Goal: Use online tool/utility: Utilize a website feature to perform a specific function

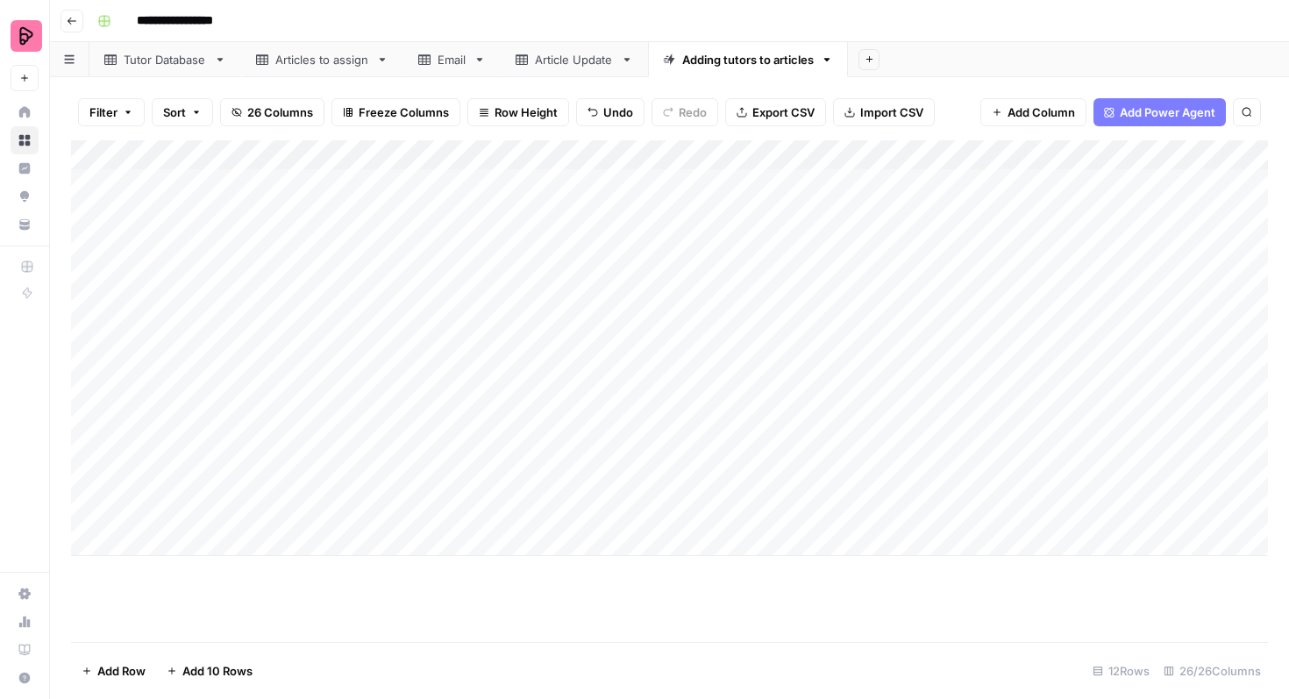
click at [195, 518] on div "Add Column" at bounding box center [669, 348] width 1197 height 416
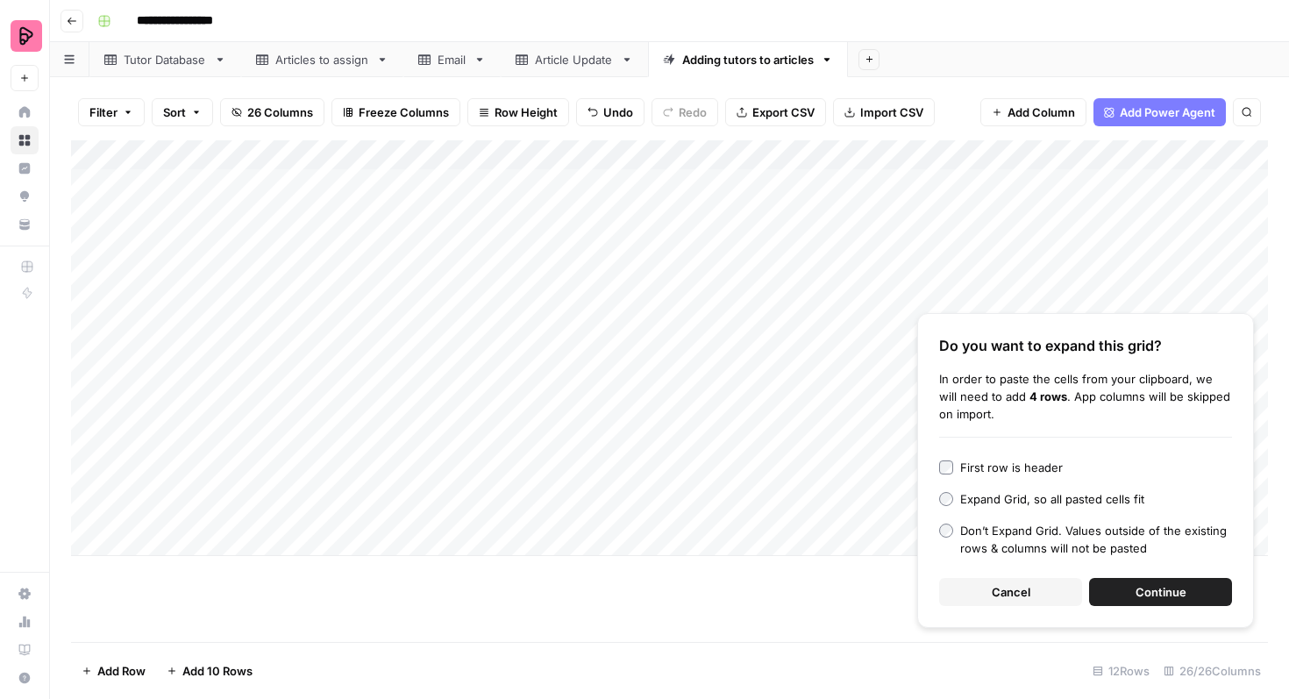
click at [1144, 588] on span "Continue" at bounding box center [1160, 592] width 51 height 18
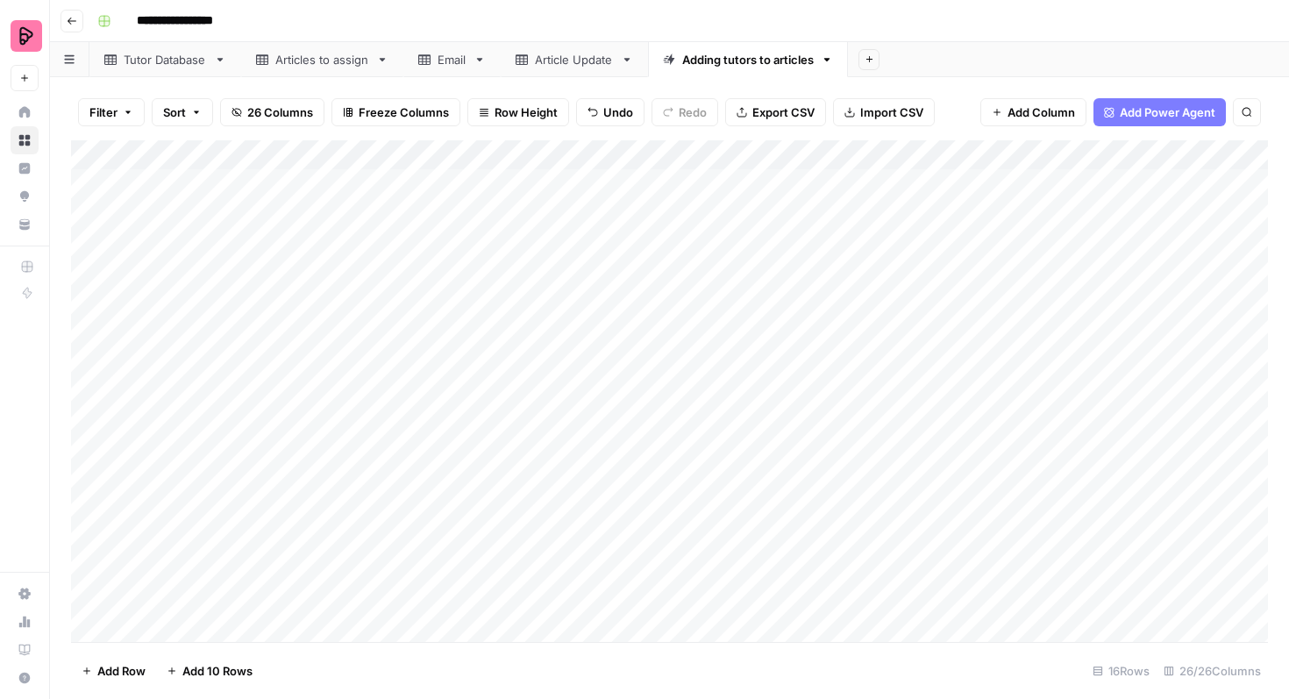
click at [522, 504] on div "Add Column" at bounding box center [669, 390] width 1197 height 501
type textarea "***"
click at [591, 552] on div "Add Column" at bounding box center [669, 390] width 1197 height 501
click at [537, 483] on div "Add Column" at bounding box center [669, 390] width 1197 height 501
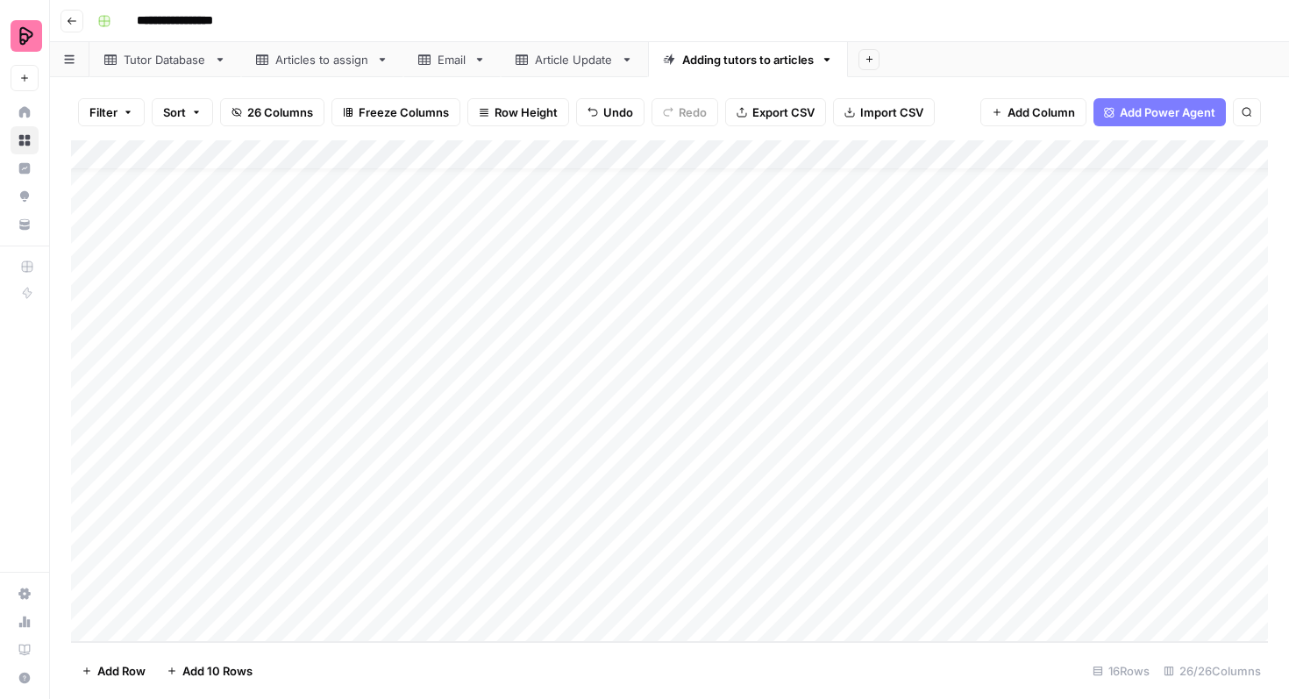
drag, startPoint x: 577, startPoint y: 492, endPoint x: 574, endPoint y: 584, distance: 92.1
click at [575, 585] on div "Add Column" at bounding box center [669, 390] width 1197 height 501
click at [685, 451] on div "Add Column" at bounding box center [669, 390] width 1197 height 501
drag, startPoint x: 736, startPoint y: 462, endPoint x: 728, endPoint y: 588, distance: 126.5
click at [728, 589] on div "Add Column" at bounding box center [669, 390] width 1197 height 501
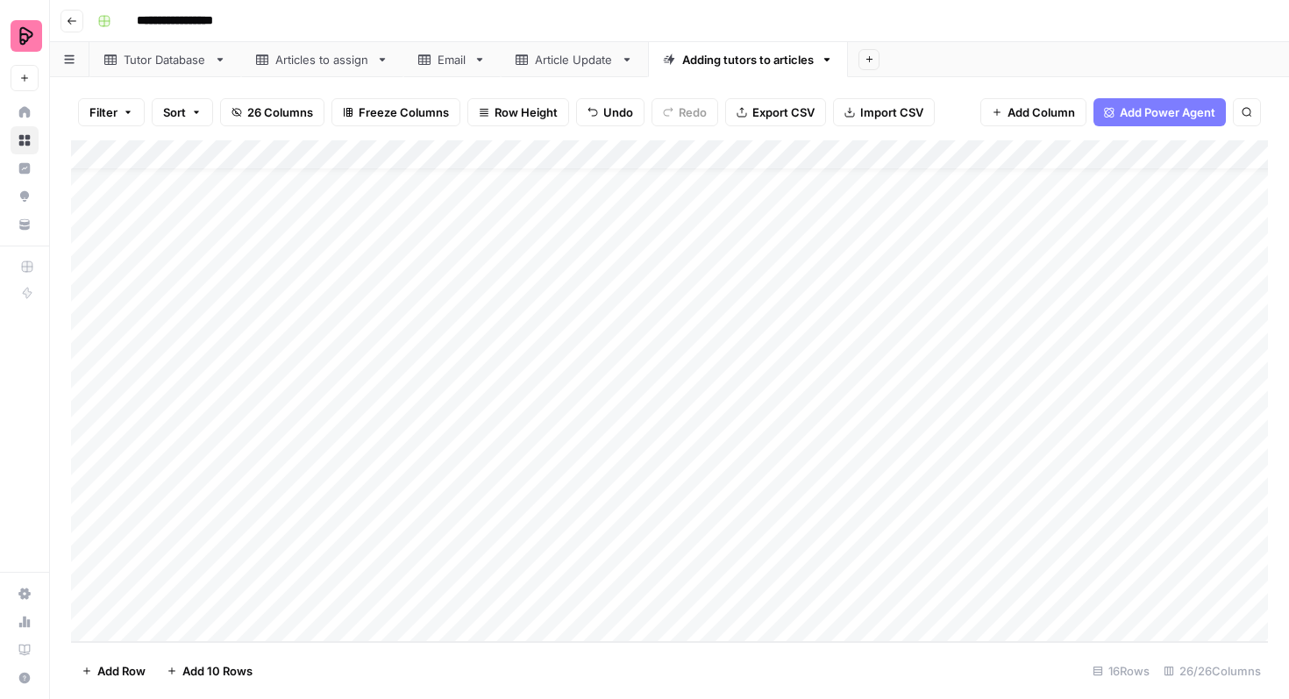
click at [840, 475] on div "Add Column" at bounding box center [669, 390] width 1197 height 501
click at [836, 505] on div "Add Column" at bounding box center [669, 390] width 1197 height 501
click at [835, 537] on div "Add Column" at bounding box center [669, 390] width 1197 height 501
click at [835, 565] on div "Add Column" at bounding box center [669, 390] width 1197 height 501
click at [835, 594] on div "Add Column" at bounding box center [669, 390] width 1197 height 501
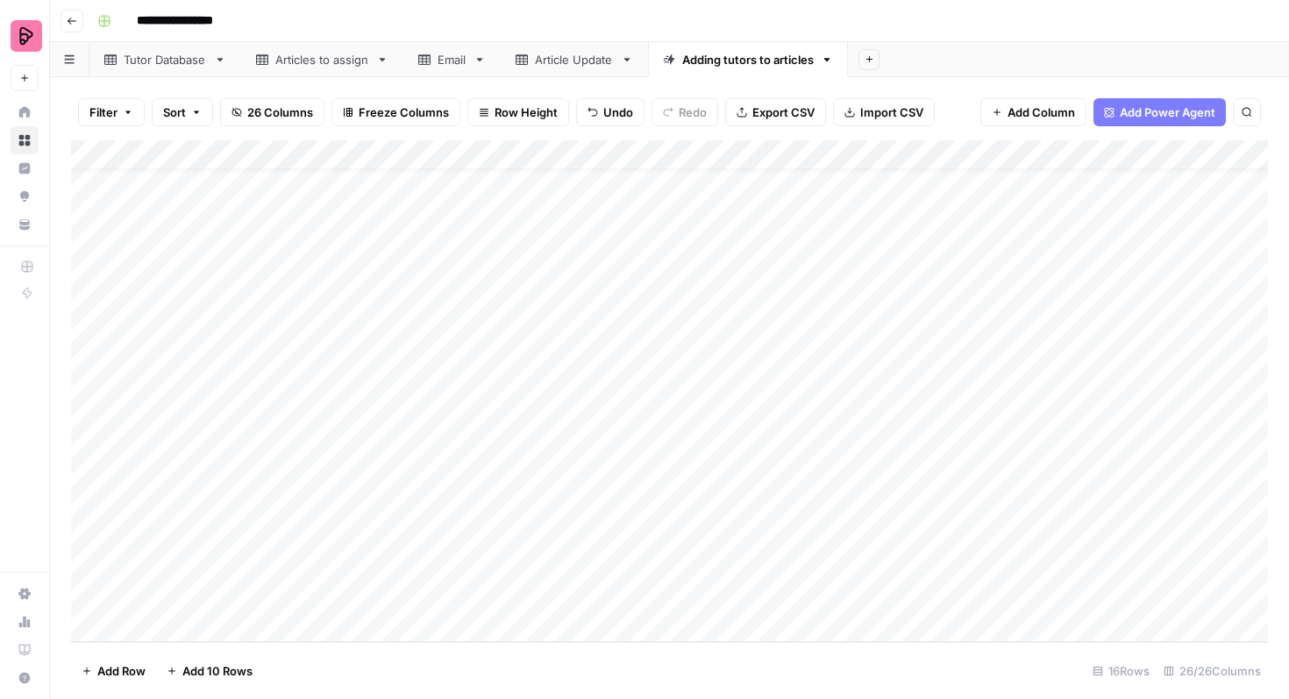
click at [839, 475] on div "Add Column" at bounding box center [669, 390] width 1197 height 501
click at [839, 508] on div "Add Column" at bounding box center [669, 390] width 1197 height 501
click at [375, 476] on div "Add Column" at bounding box center [669, 390] width 1197 height 501
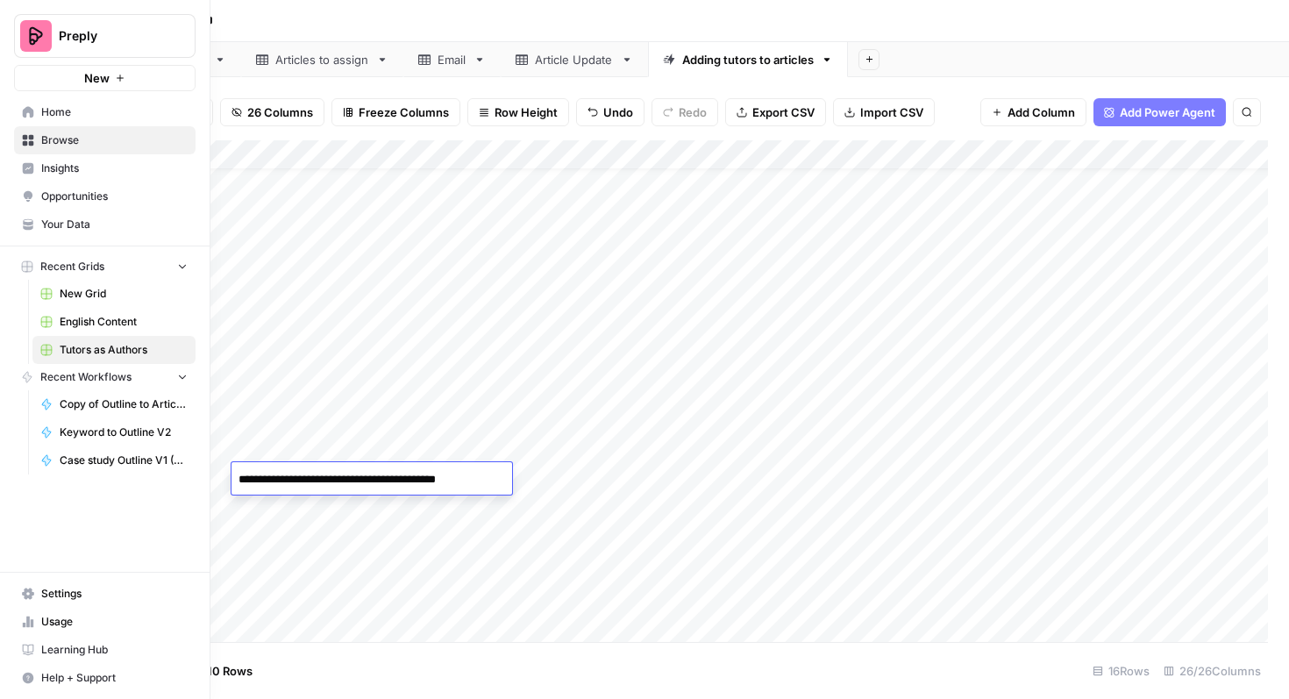
click at [91, 317] on span "English Content" at bounding box center [124, 322] width 128 height 16
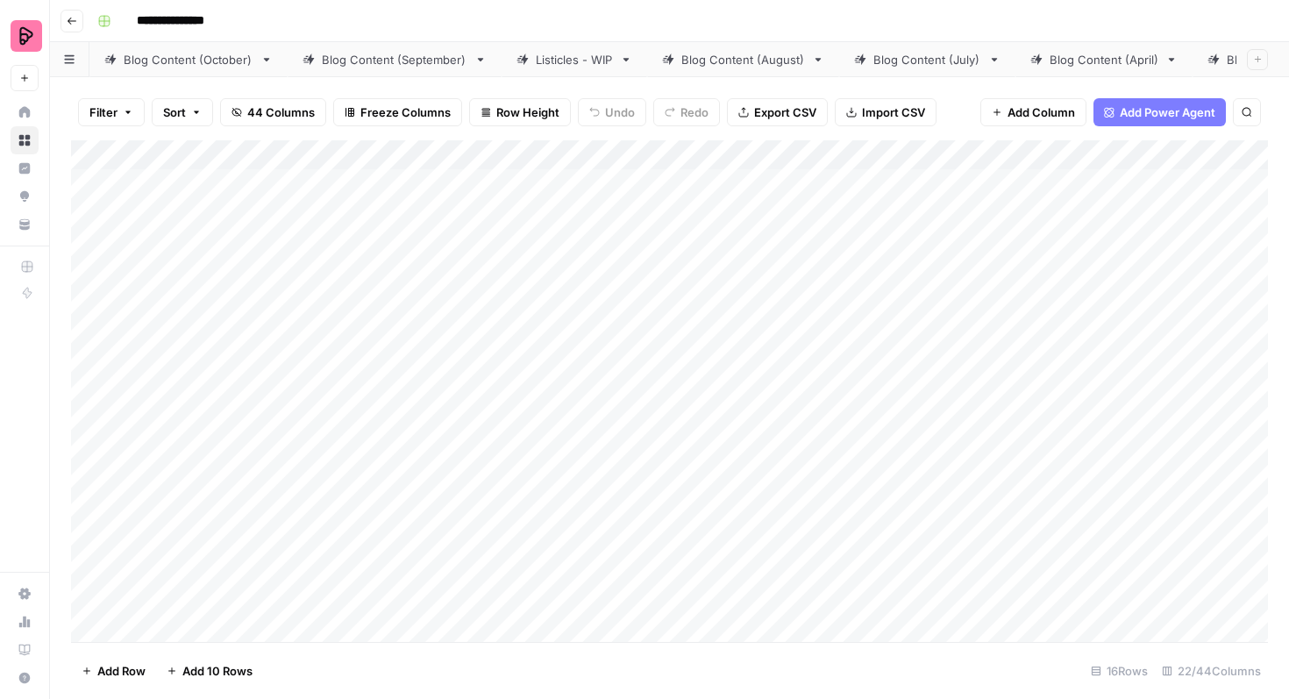
click at [235, 60] on div "Blog Content (October)" at bounding box center [189, 60] width 130 height 18
click at [355, 302] on div "Add Column" at bounding box center [669, 390] width 1197 height 501
click at [359, 346] on div "Add Column" at bounding box center [669, 390] width 1197 height 501
click at [353, 394] on div "Add Column" at bounding box center [669, 390] width 1197 height 501
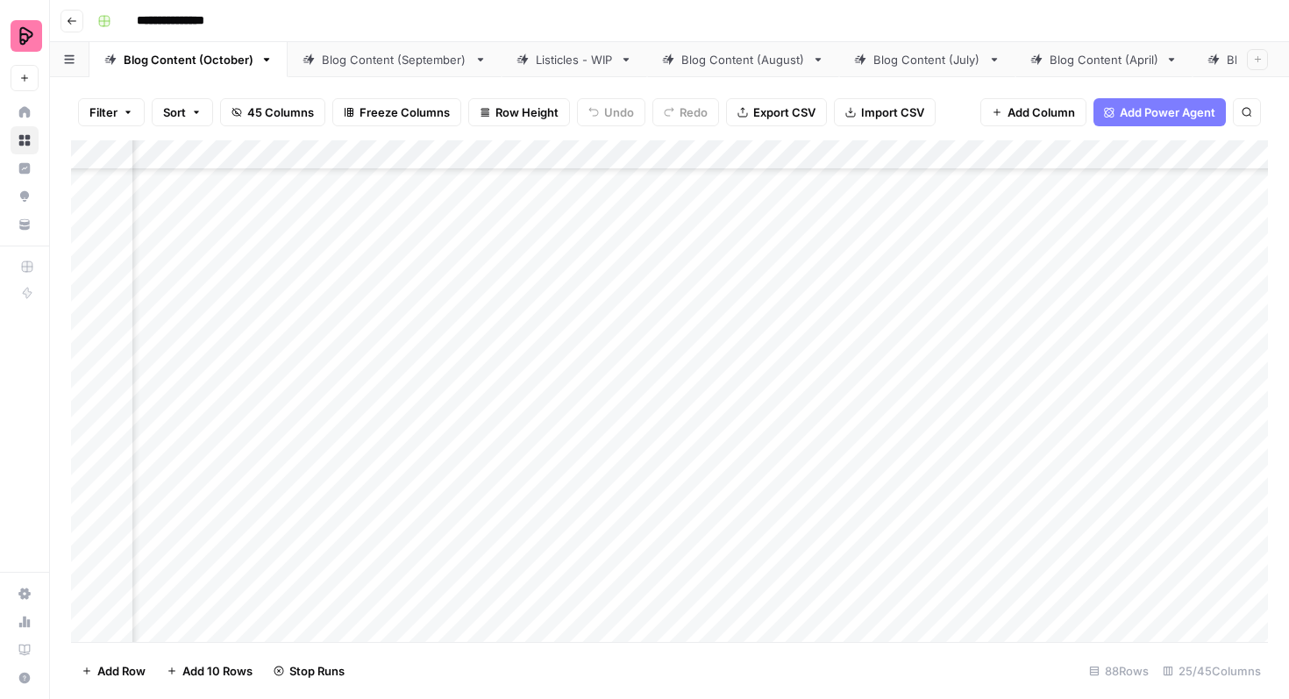
click at [359, 437] on div "Add Column" at bounding box center [669, 390] width 1197 height 501
click at [354, 486] on div "Add Column" at bounding box center [669, 390] width 1197 height 501
click at [354, 531] on div "Add Column" at bounding box center [669, 390] width 1197 height 501
click at [349, 576] on div "Add Column" at bounding box center [669, 390] width 1197 height 501
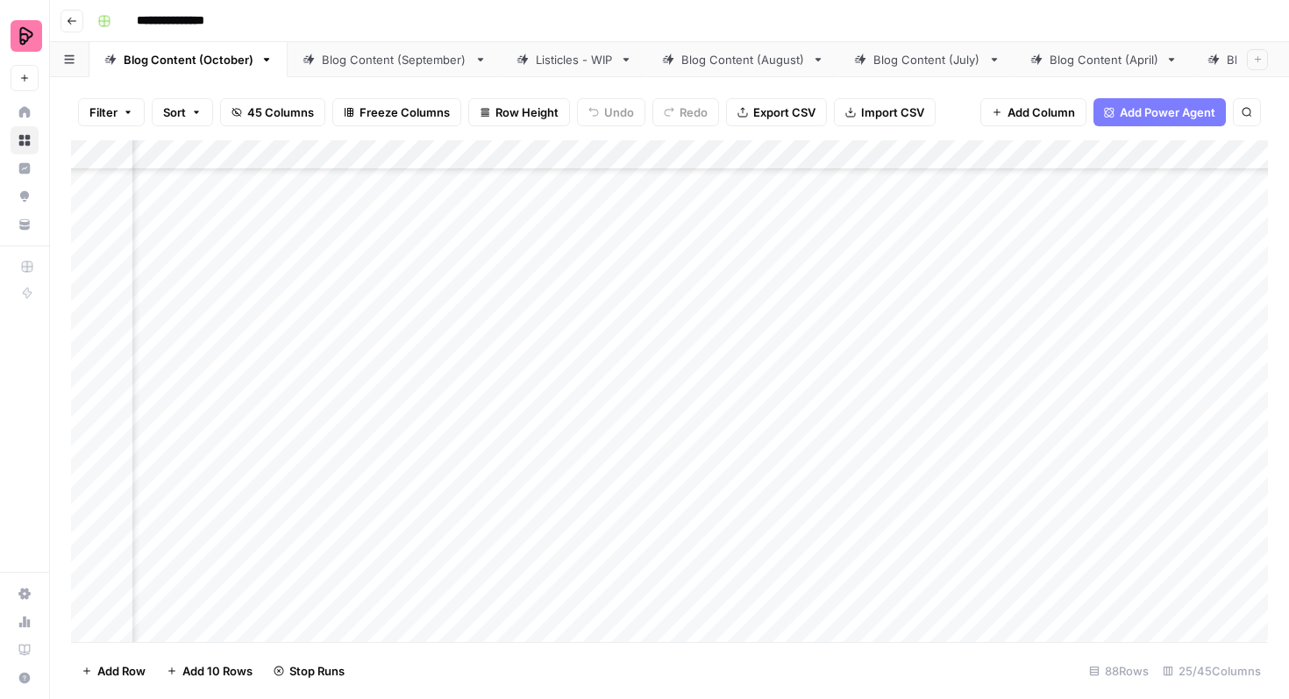
click at [354, 511] on div "Add Column" at bounding box center [669, 390] width 1197 height 501
click at [399, 393] on div "Add Column" at bounding box center [669, 390] width 1197 height 501
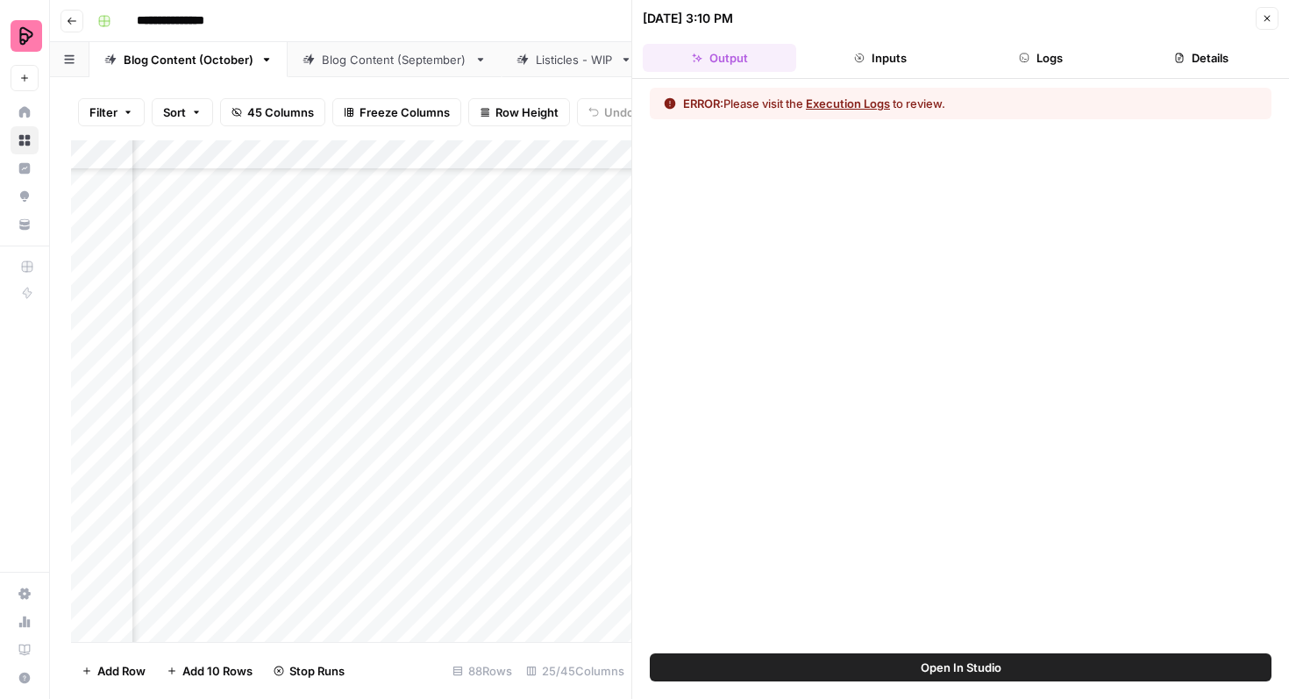
click at [874, 104] on button "Execution Logs" at bounding box center [848, 104] width 84 height 18
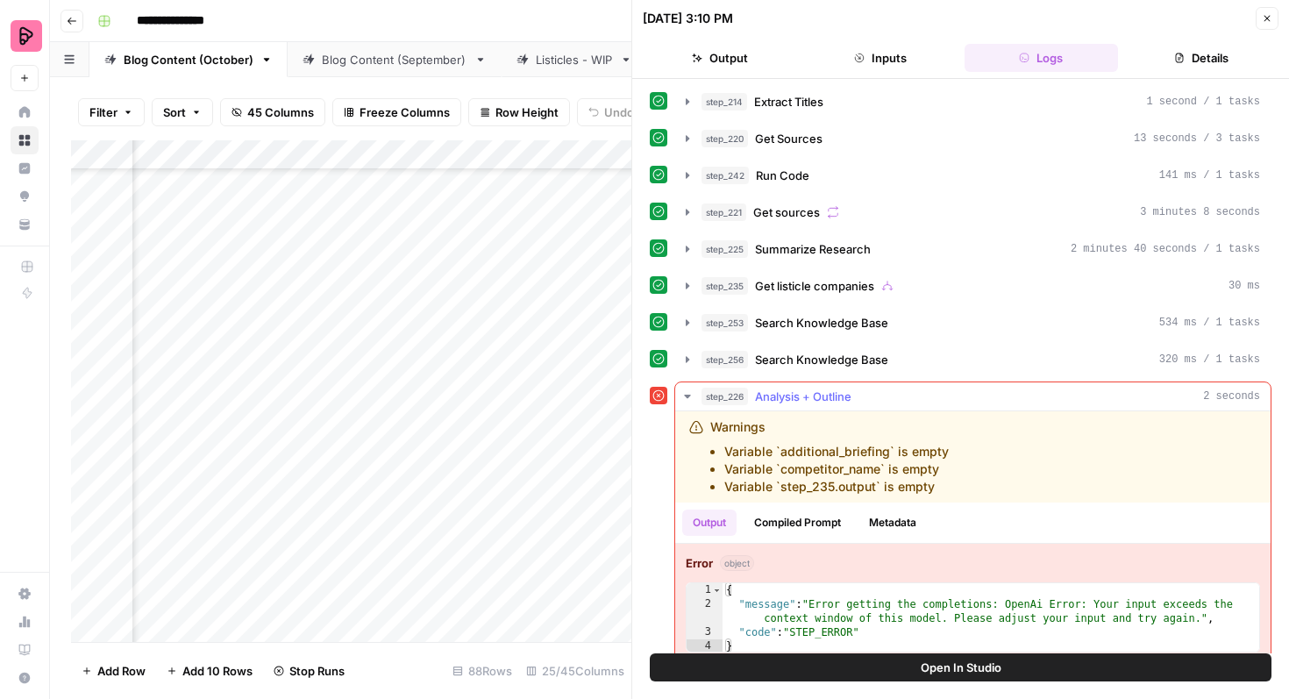
scroll to position [241, 0]
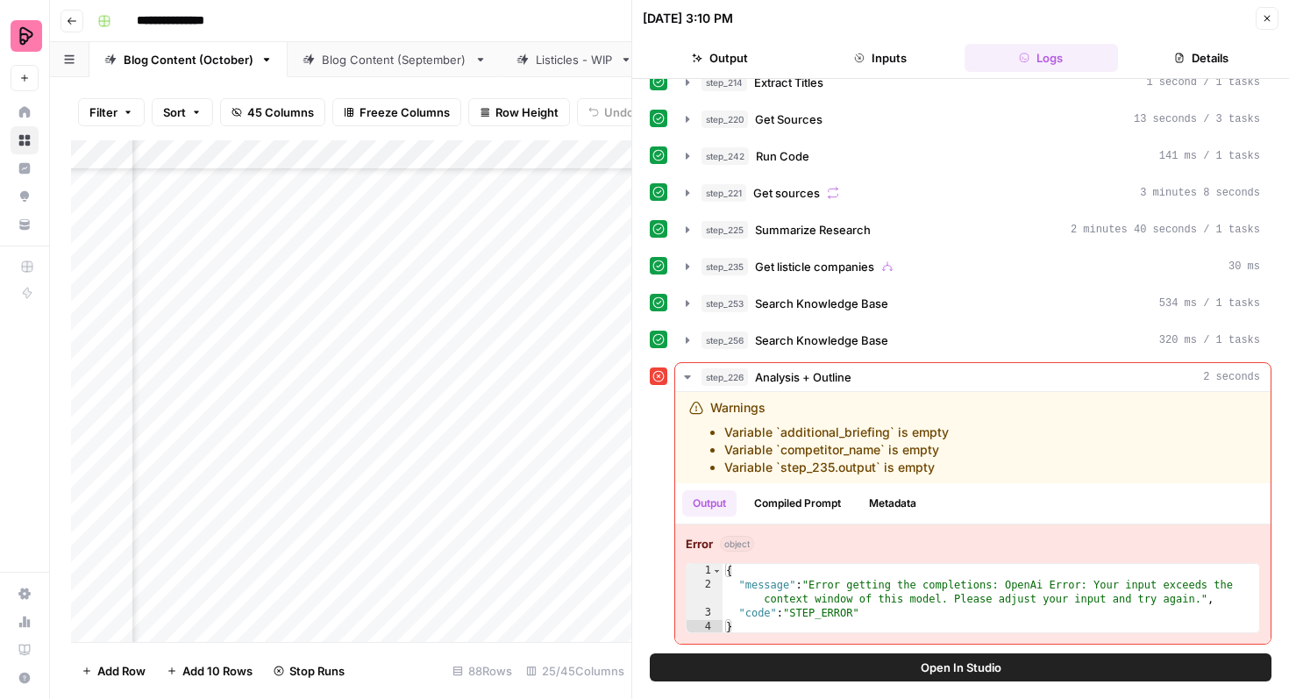
click at [910, 663] on button "Open In Studio" at bounding box center [961, 667] width 622 height 28
click at [1266, 20] on icon "button" at bounding box center [1267, 18] width 11 height 11
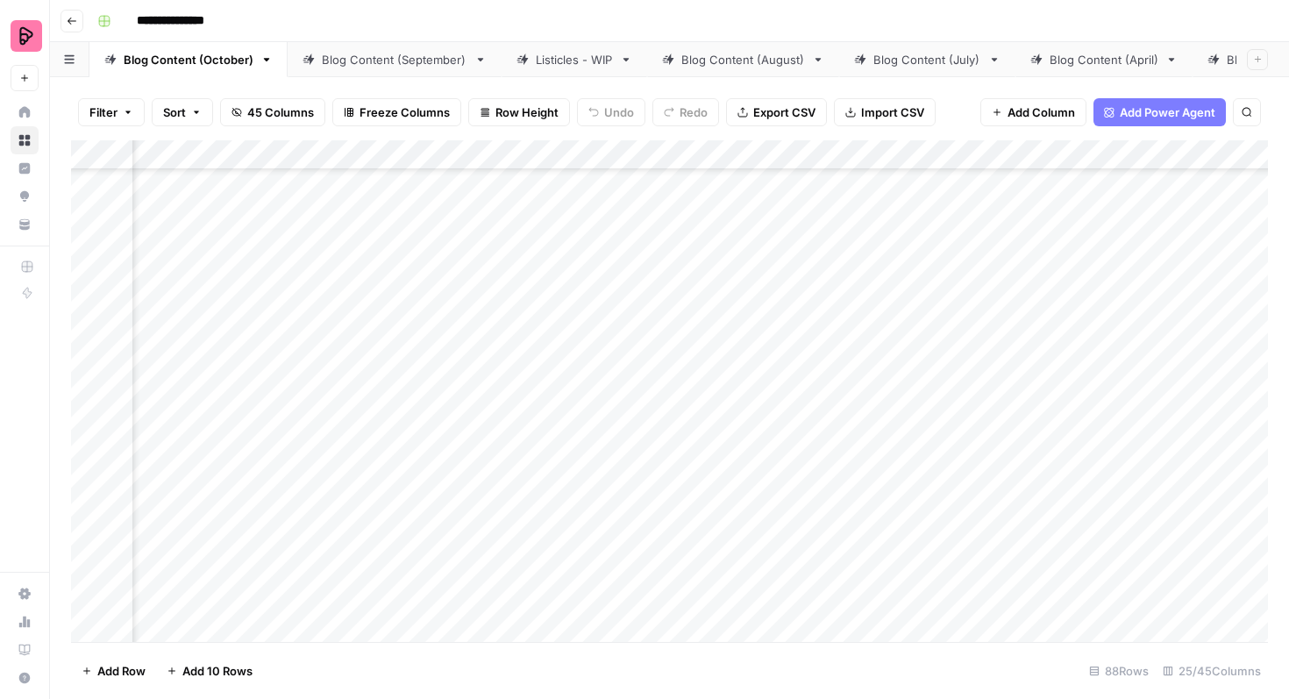
scroll to position [3318, 742]
click at [276, 463] on div "Add Column" at bounding box center [669, 390] width 1197 height 501
click at [748, 295] on div "Add Column" at bounding box center [669, 390] width 1197 height 501
click at [747, 338] on div "Add Column" at bounding box center [669, 390] width 1197 height 501
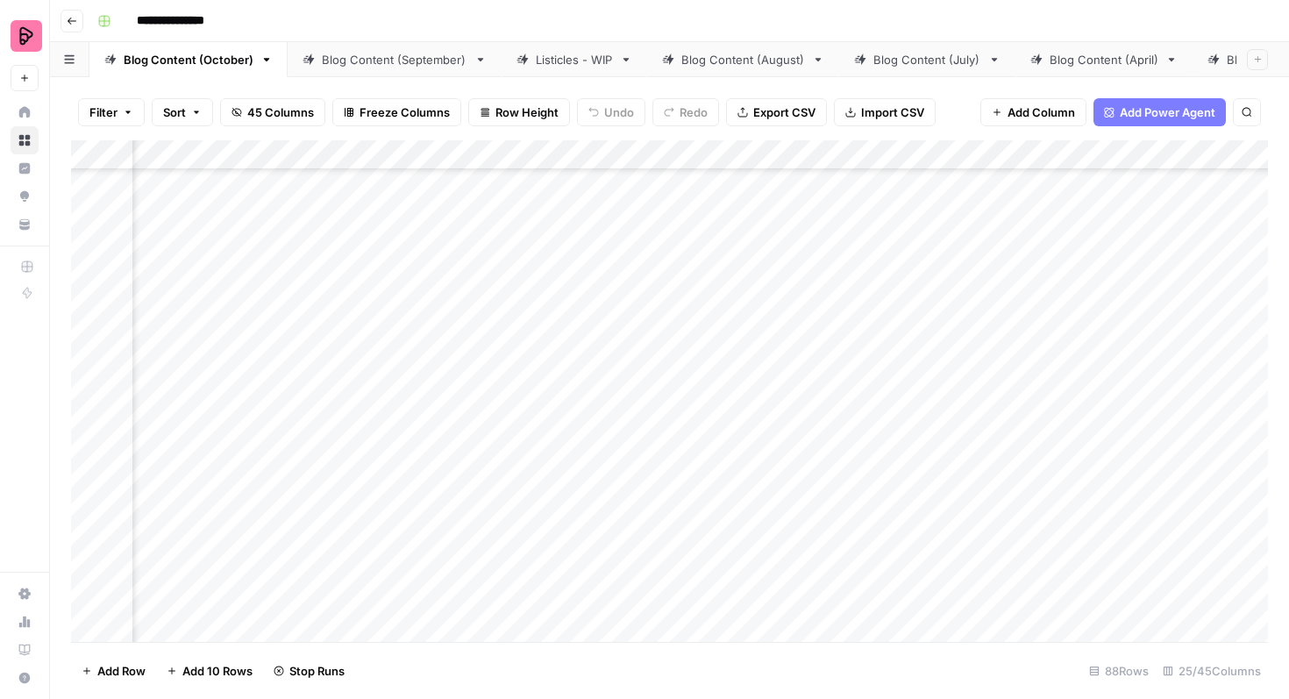
click at [746, 383] on div "Add Column" at bounding box center [669, 390] width 1197 height 501
click at [745, 427] on div "Add Column" at bounding box center [669, 390] width 1197 height 501
click at [746, 473] on div "Add Column" at bounding box center [669, 390] width 1197 height 501
click at [750, 522] on div "Add Column" at bounding box center [669, 390] width 1197 height 501
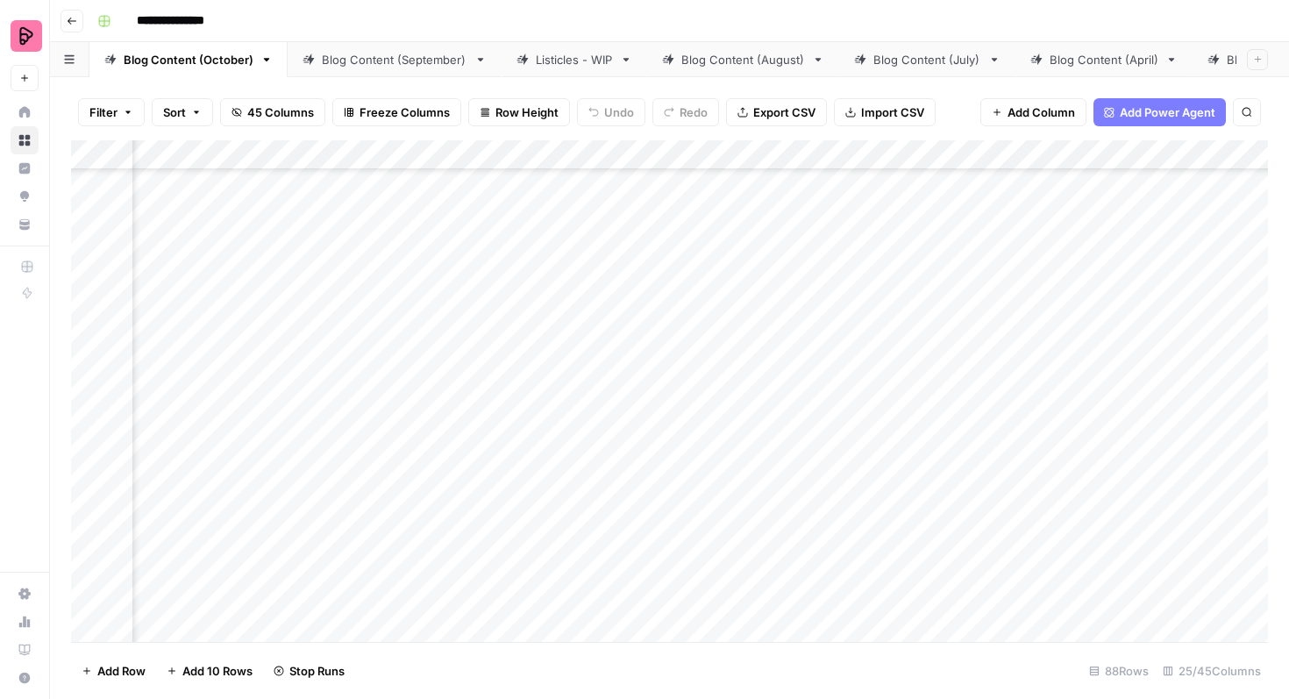
click at [750, 415] on div "Add Column" at bounding box center [669, 390] width 1197 height 501
click at [749, 455] on div "Add Column" at bounding box center [669, 390] width 1197 height 501
click at [750, 397] on div "Add Column" at bounding box center [669, 390] width 1197 height 501
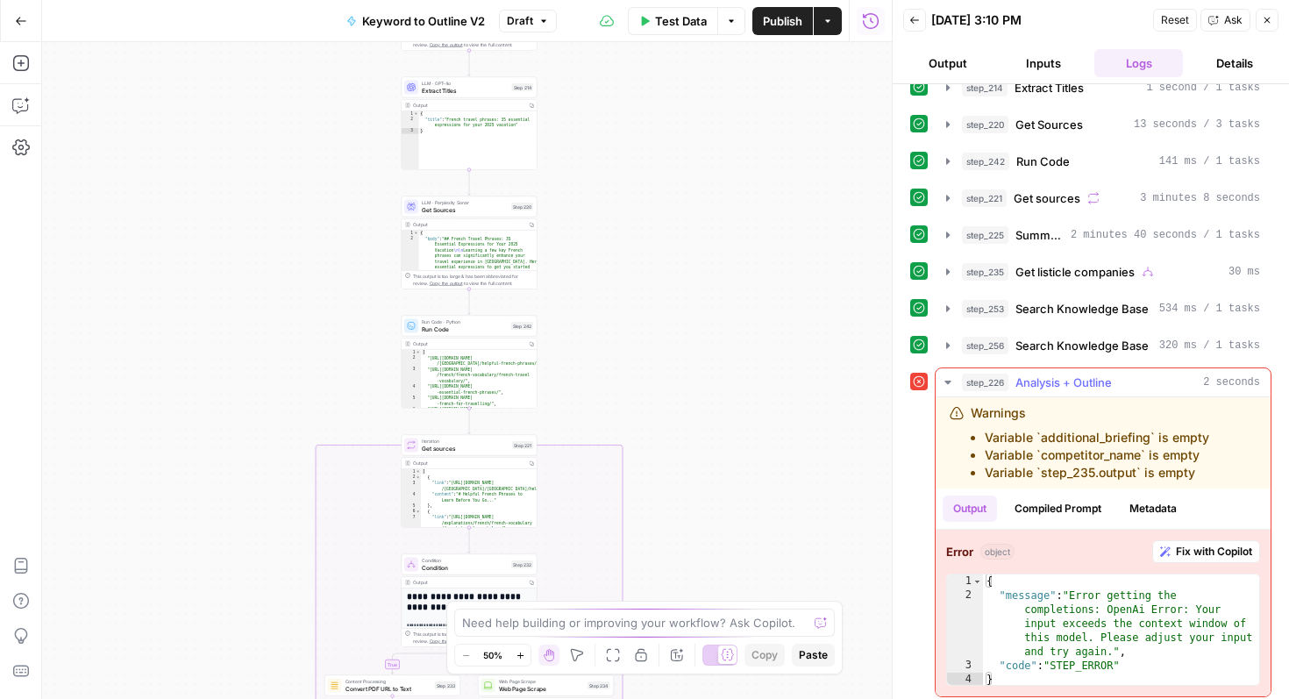
scroll to position [248, 0]
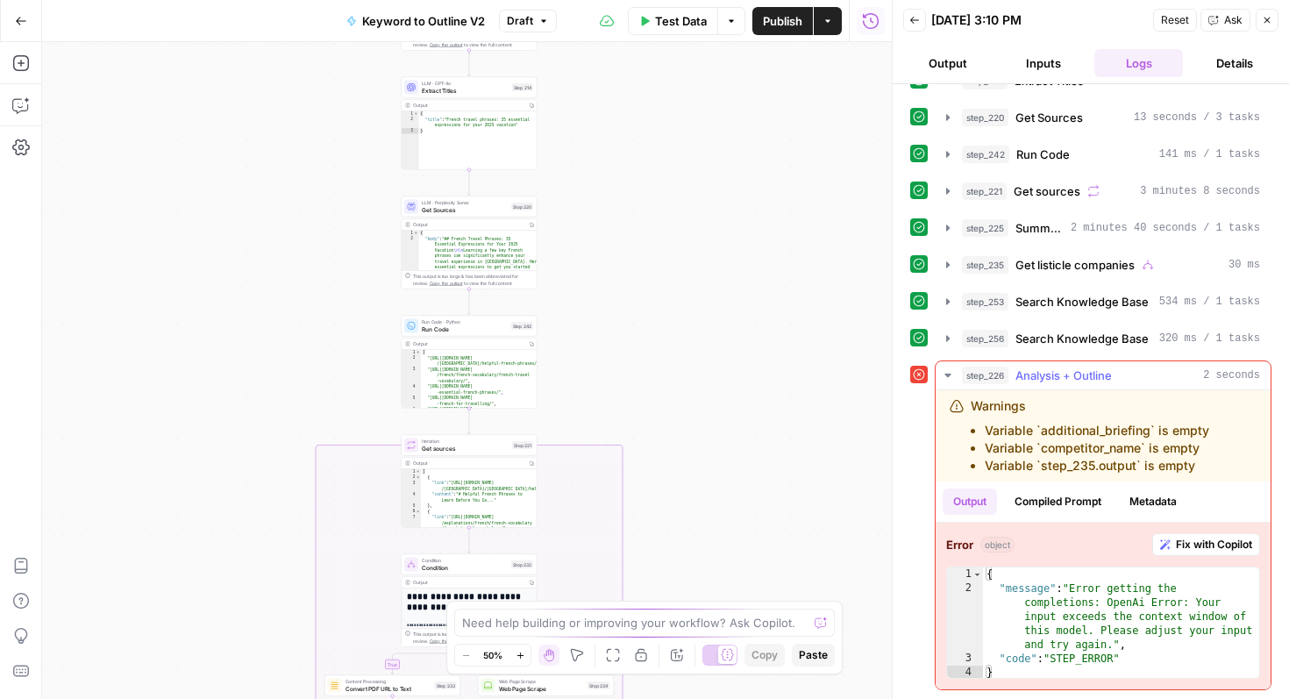
click at [1192, 542] on span "Fix with Copilot" at bounding box center [1214, 545] width 76 height 16
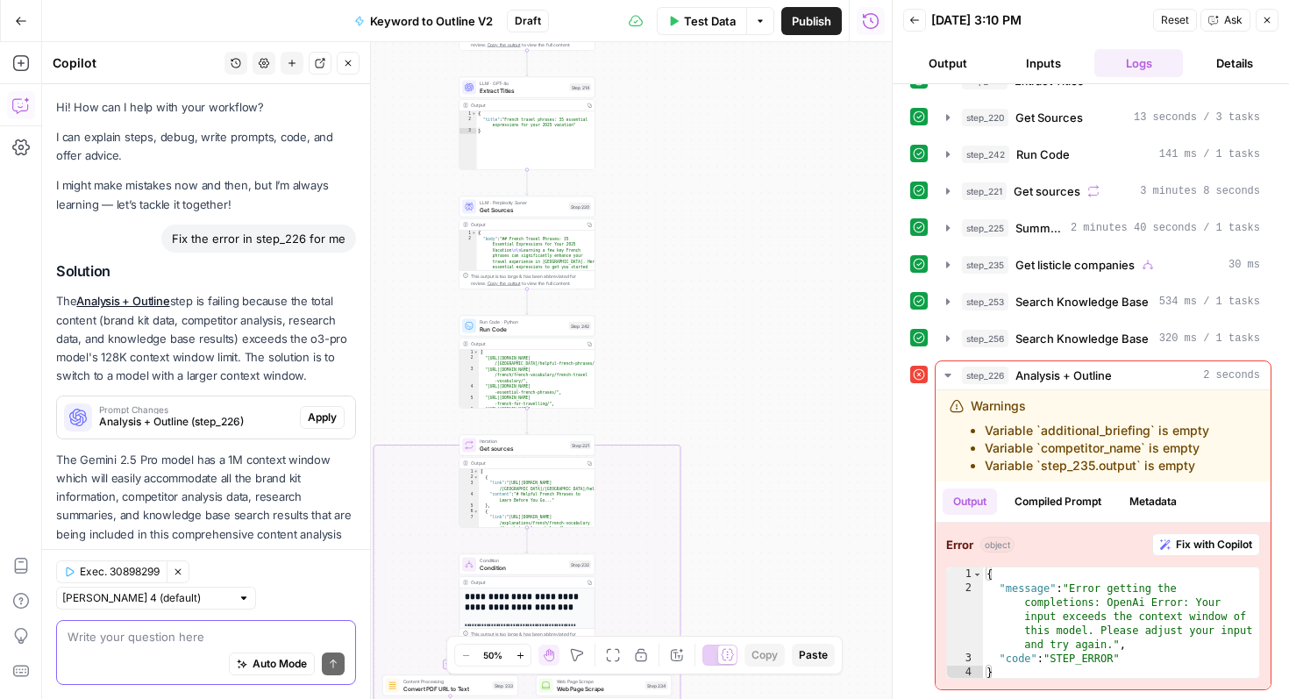
scroll to position [29, 0]
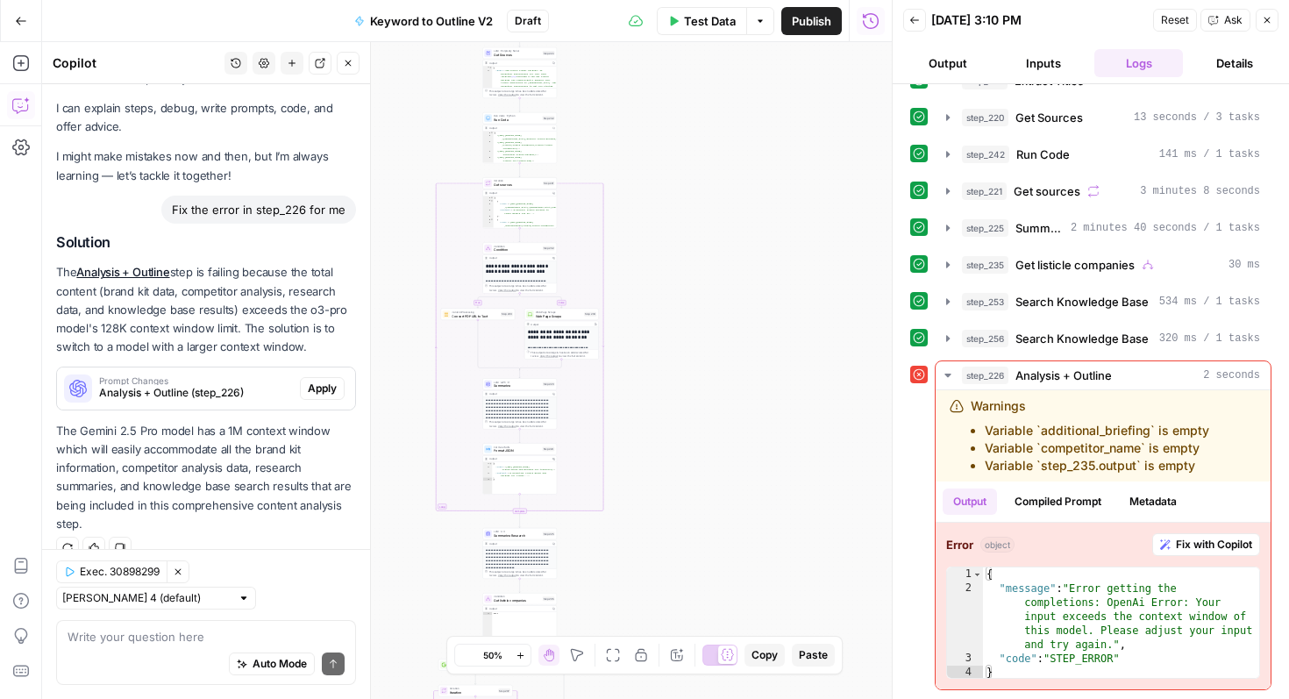
click at [231, 389] on span "Analysis + Outline (step_226)" at bounding box center [196, 393] width 194 height 16
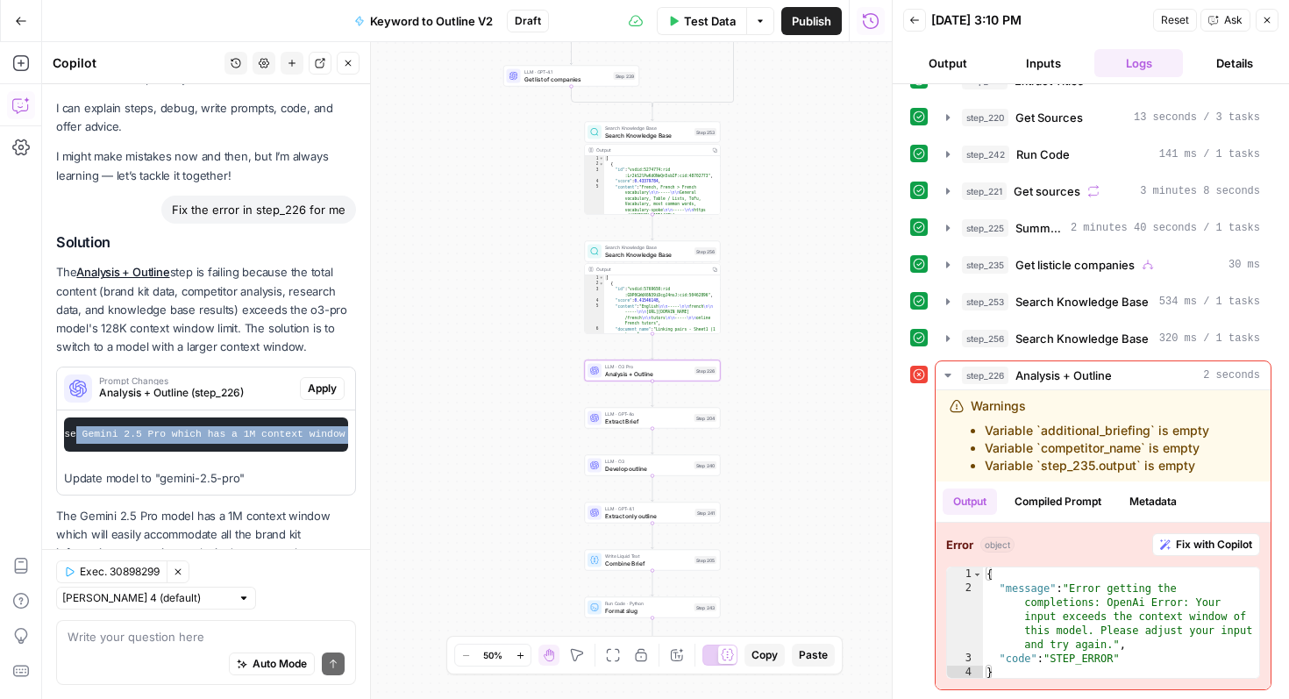
drag, startPoint x: 216, startPoint y: 432, endPoint x: 348, endPoint y: 429, distance: 132.4
click at [348, 430] on div "Update the model to use Gemini 2.5 Pro which has a 1M context window instead of…" at bounding box center [206, 452] width 298 height 84
click at [285, 430] on code "Update the model to use Gemini 2.5 Pro which has a 1M context window instead of…" at bounding box center [945, 434] width 2134 height 11
click at [287, 430] on code "Update the model to use Gemini 2.5 Pro which has a 1M context window instead of…" at bounding box center [945, 434] width 2134 height 11
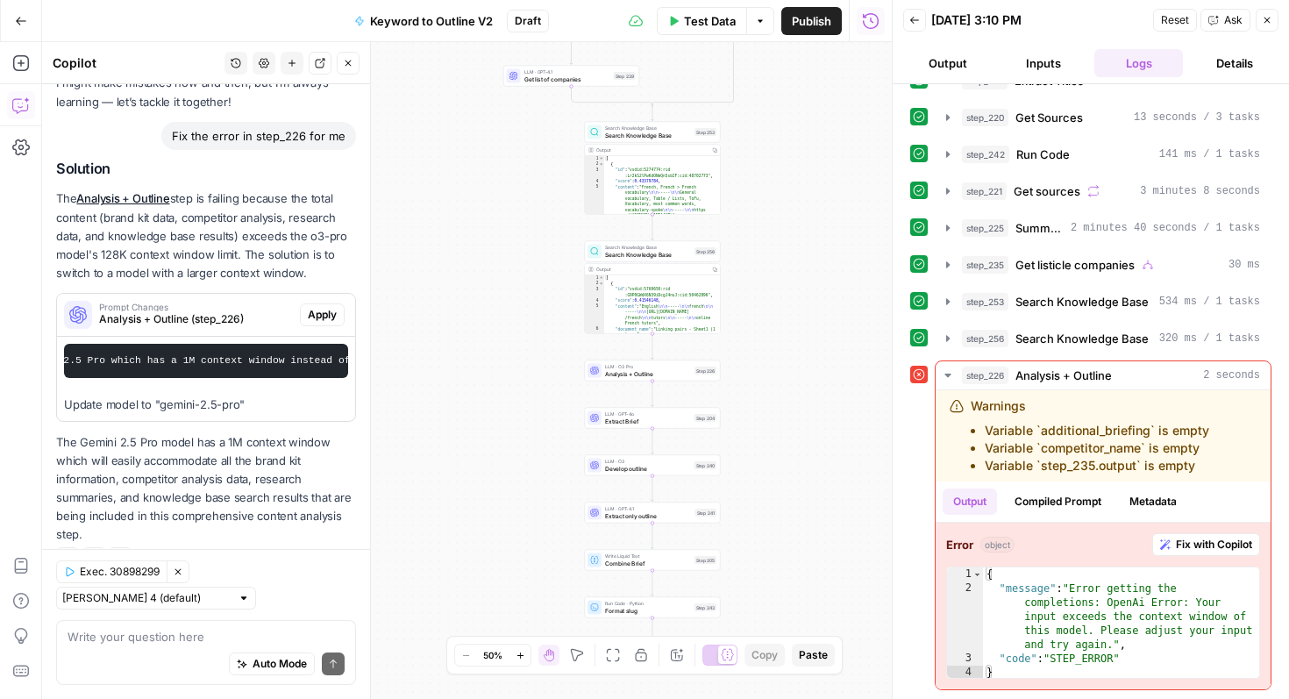
scroll to position [113, 0]
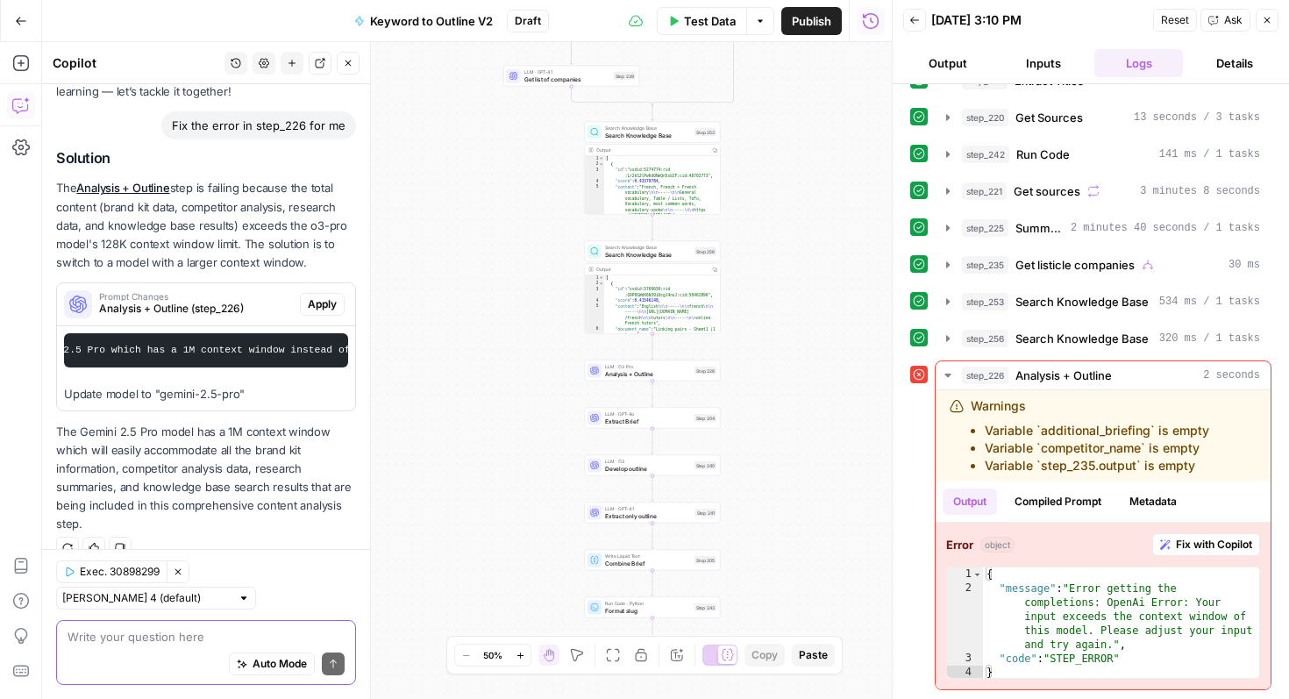
click at [174, 631] on textarea at bounding box center [206, 637] width 277 height 18
type textarea "is there"
click at [636, 371] on span "Analysis + Outline" at bounding box center [648, 373] width 86 height 9
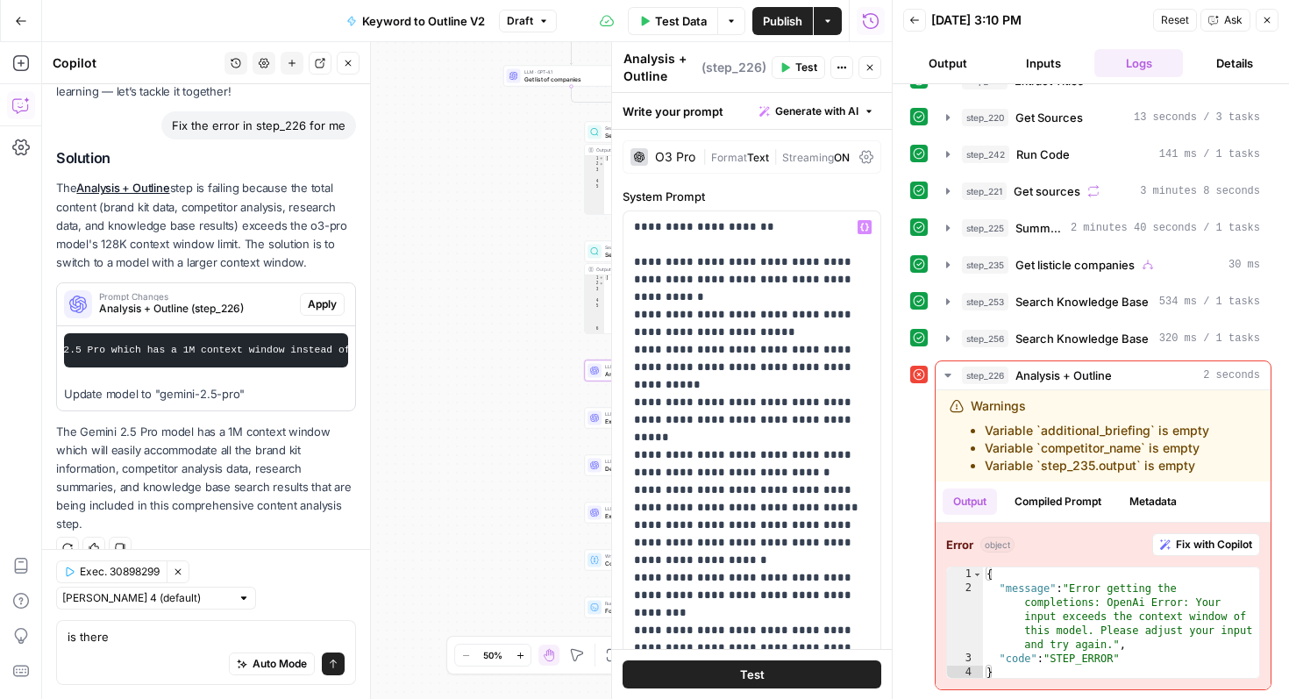
click at [676, 160] on div "O3 Pro" at bounding box center [675, 157] width 40 height 12
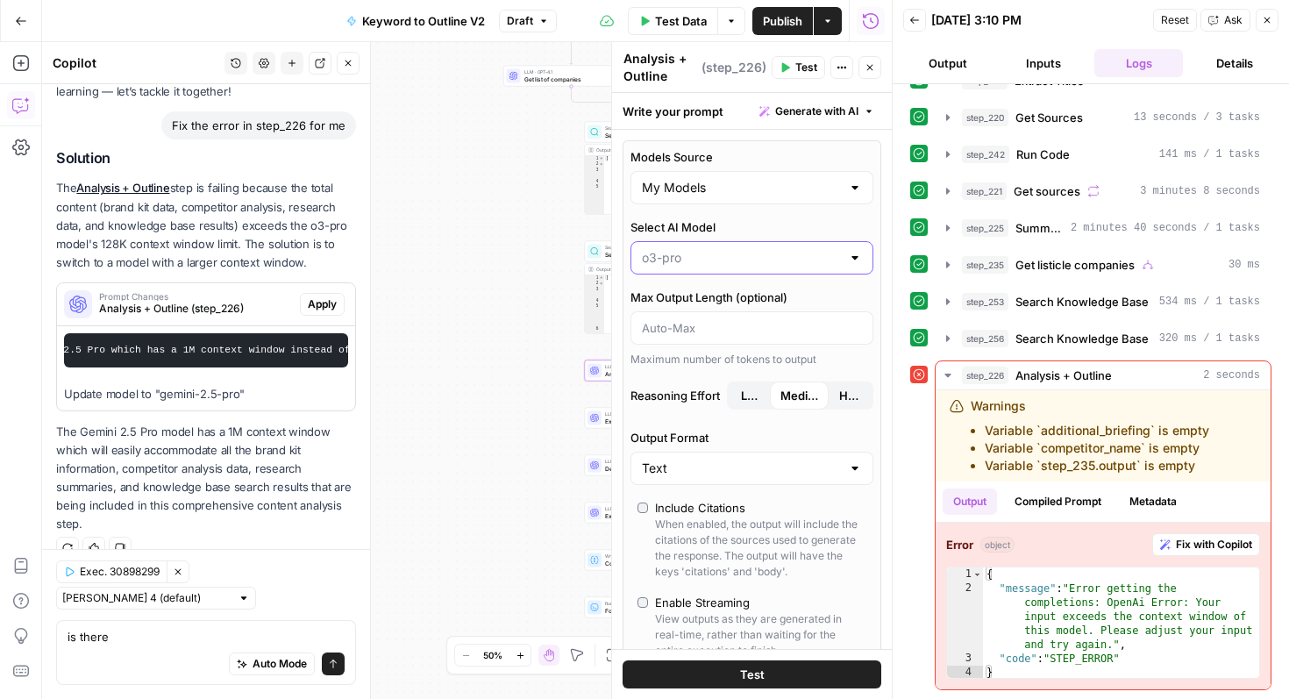
click at [695, 252] on input "Select AI Model" at bounding box center [741, 258] width 199 height 18
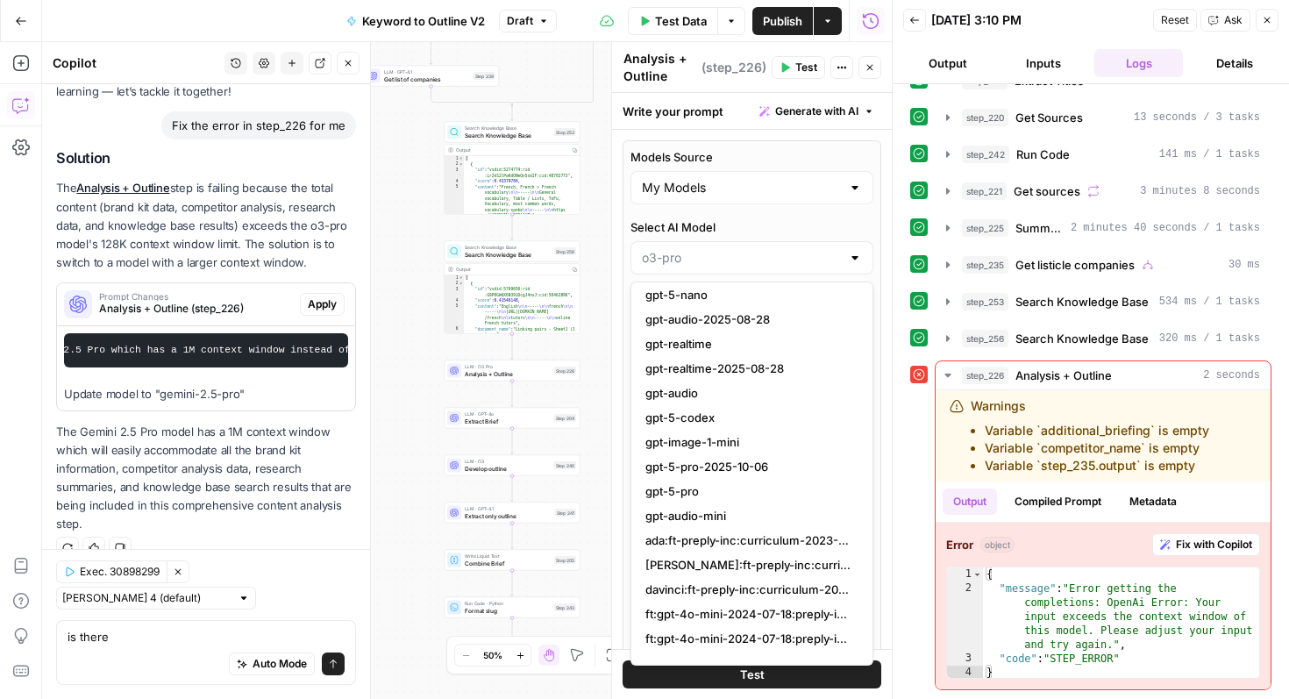
scroll to position [2013, 0]
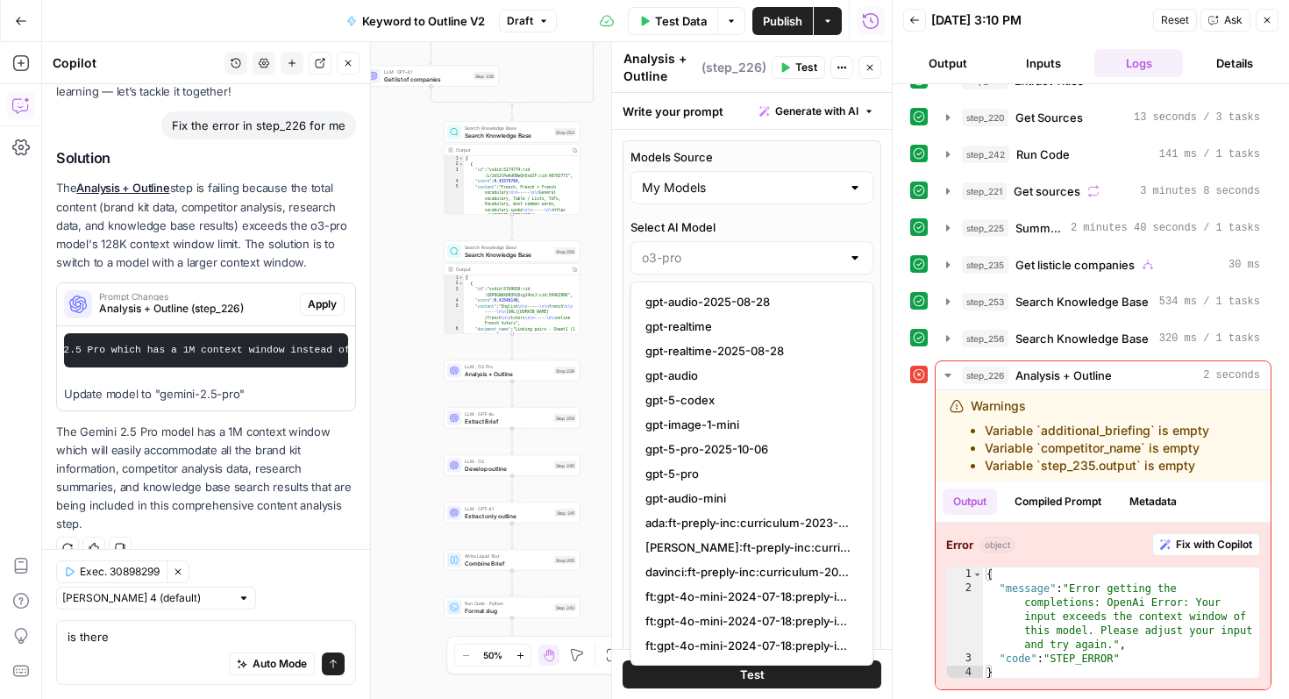
type input "o3-pro"
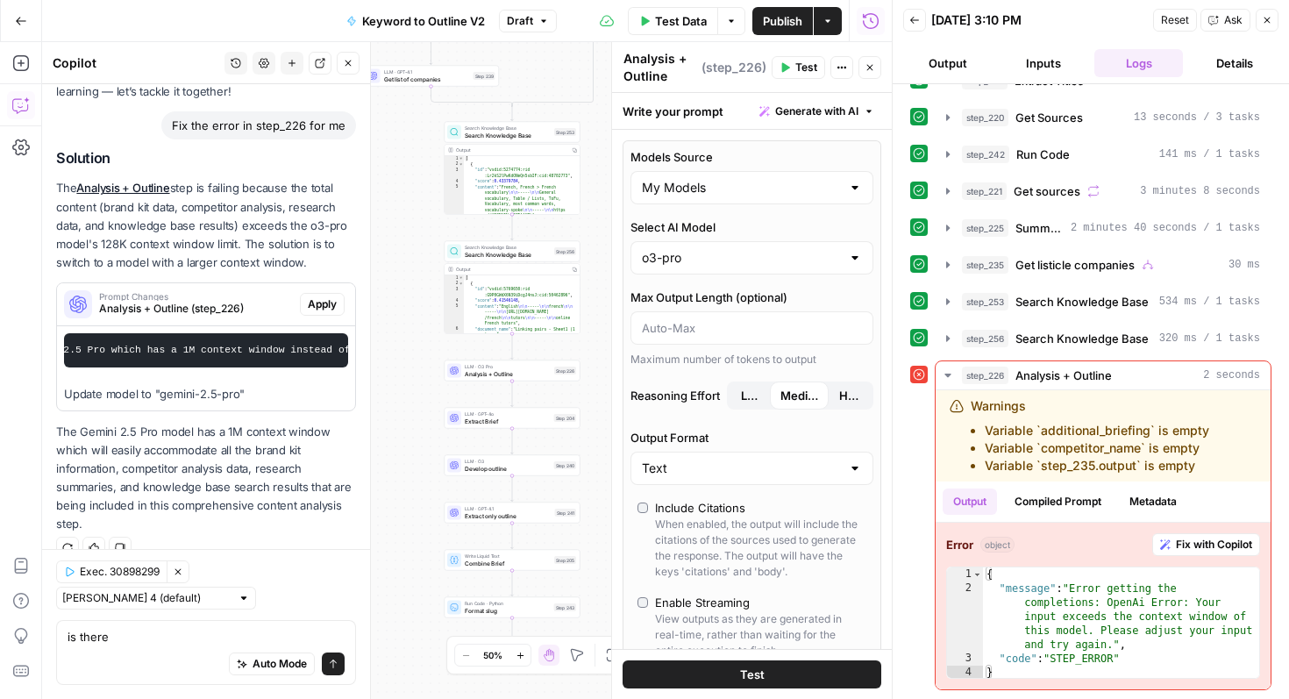
drag, startPoint x: 101, startPoint y: 244, endPoint x: 237, endPoint y: 242, distance: 135.9
click at [237, 242] on p "The Analysis + Outline step is failing because the total content (brand kit dat…" at bounding box center [206, 225] width 300 height 93
copy p "128K context window limit"
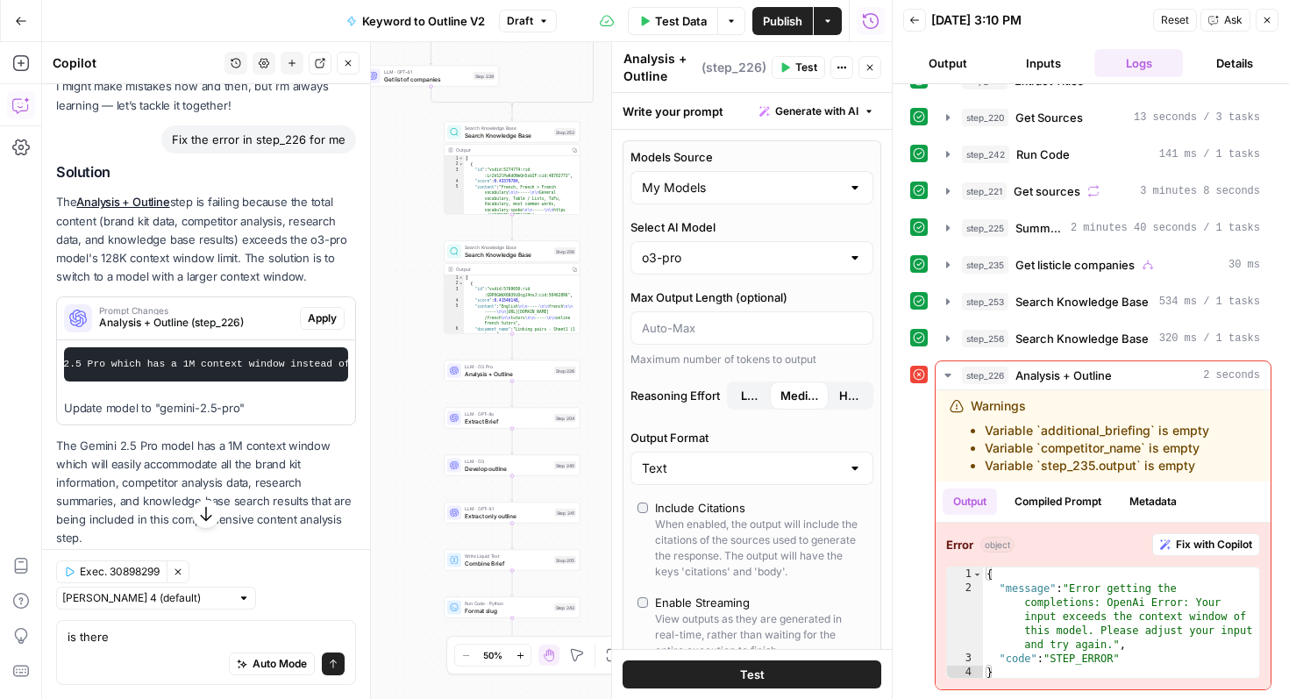
scroll to position [113, 0]
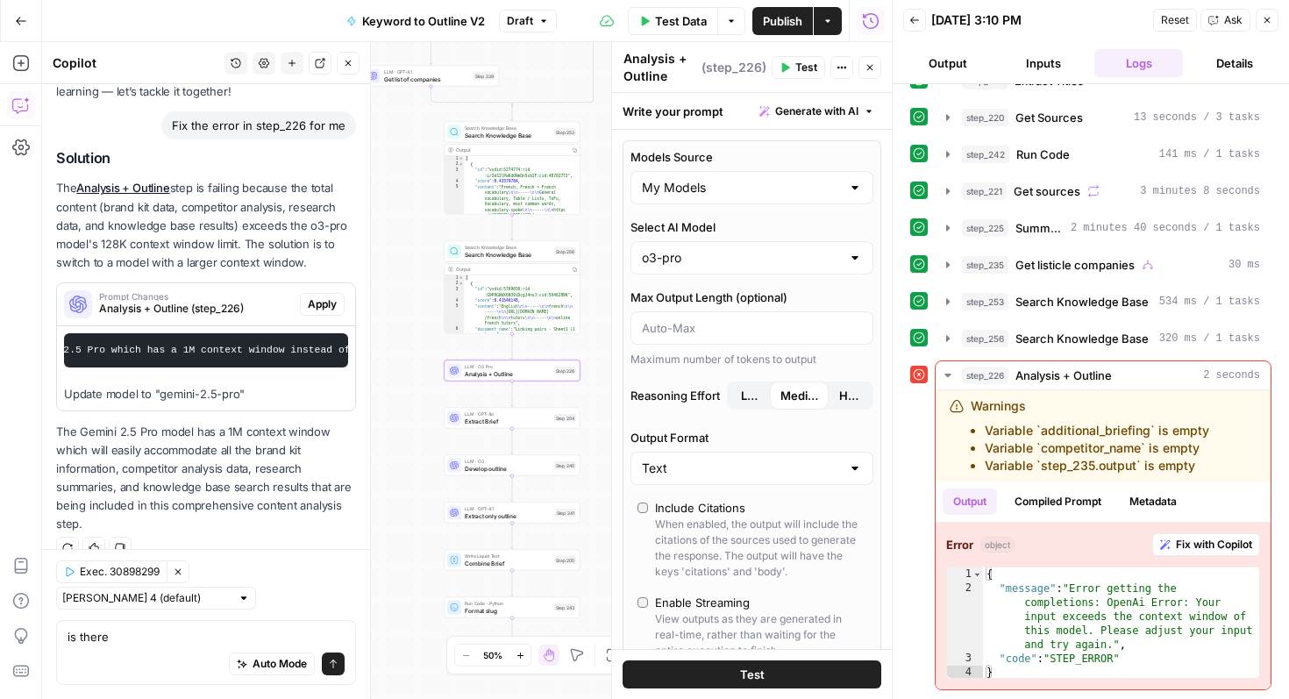
click at [322, 303] on span "Apply" at bounding box center [322, 304] width 29 height 16
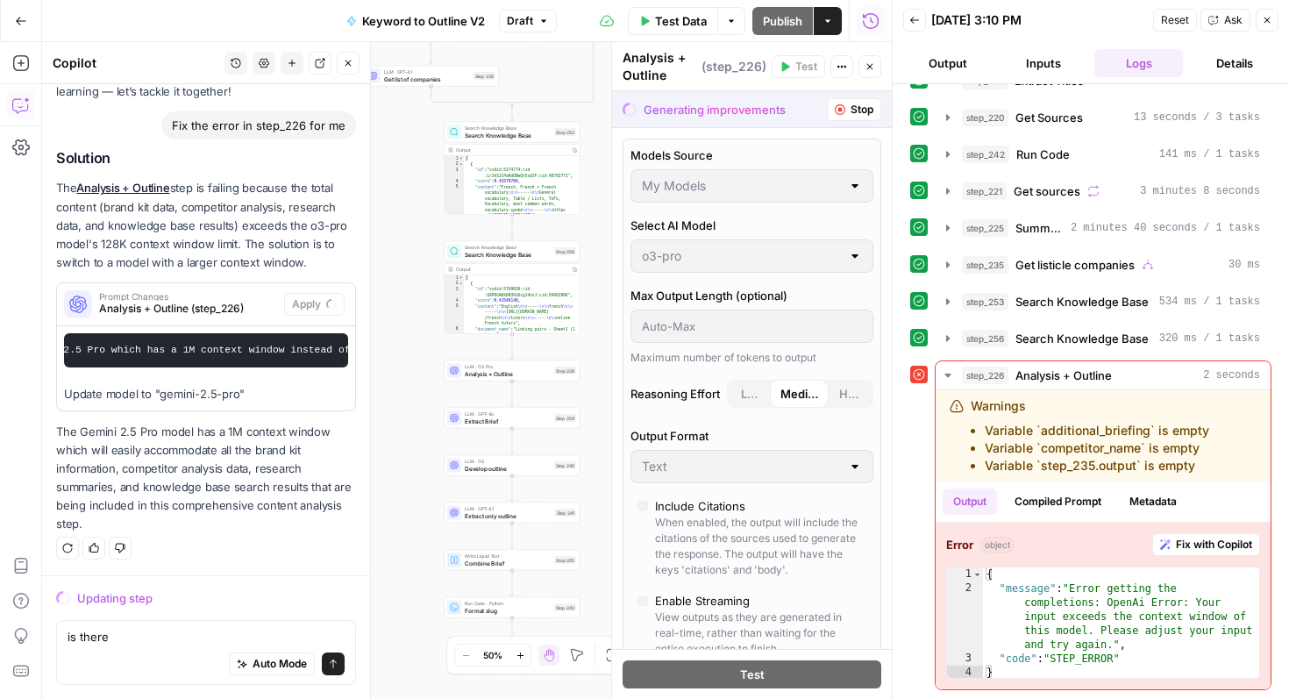
click at [856, 110] on span "Stop" at bounding box center [861, 110] width 23 height 16
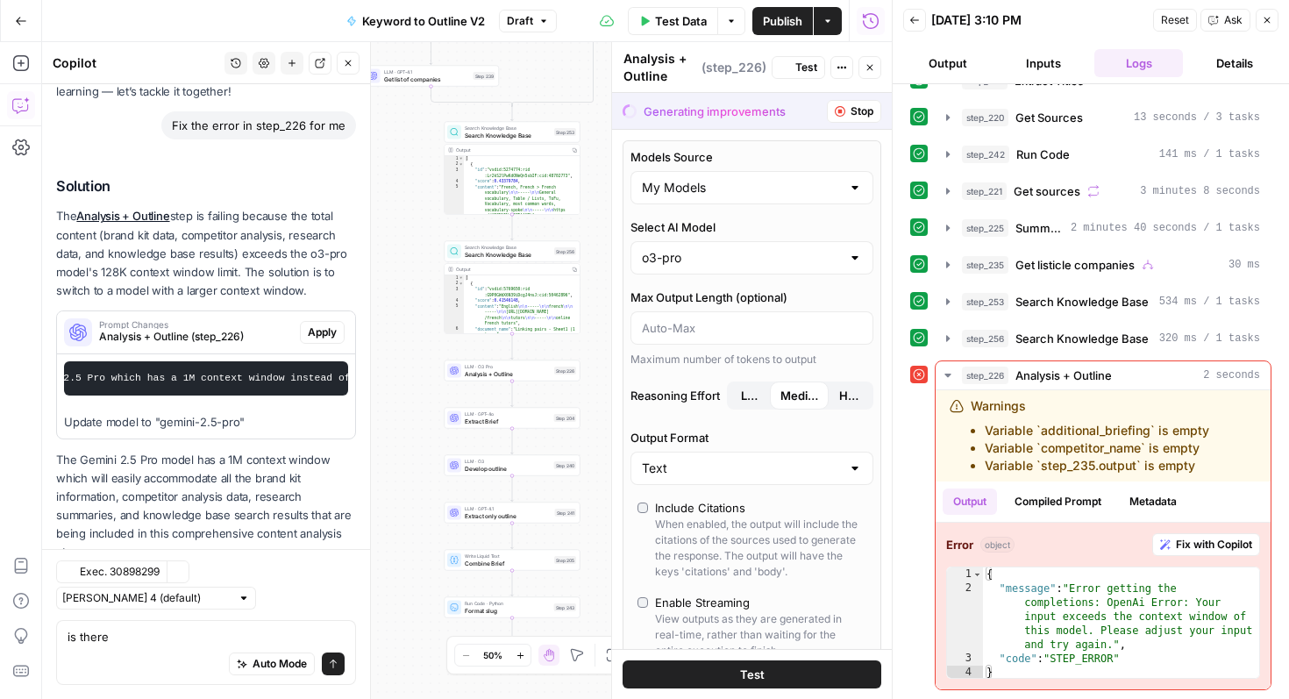
scroll to position [141, 0]
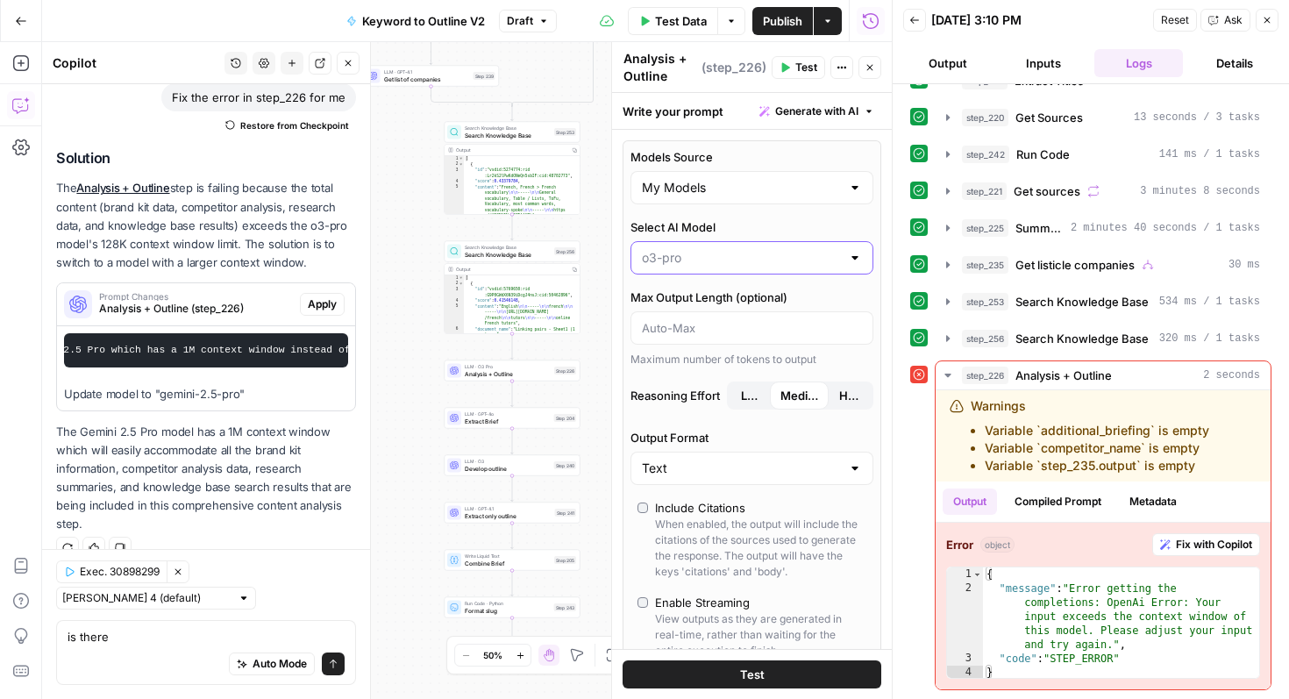
click at [815, 255] on input "Select AI Model" at bounding box center [741, 258] width 199 height 18
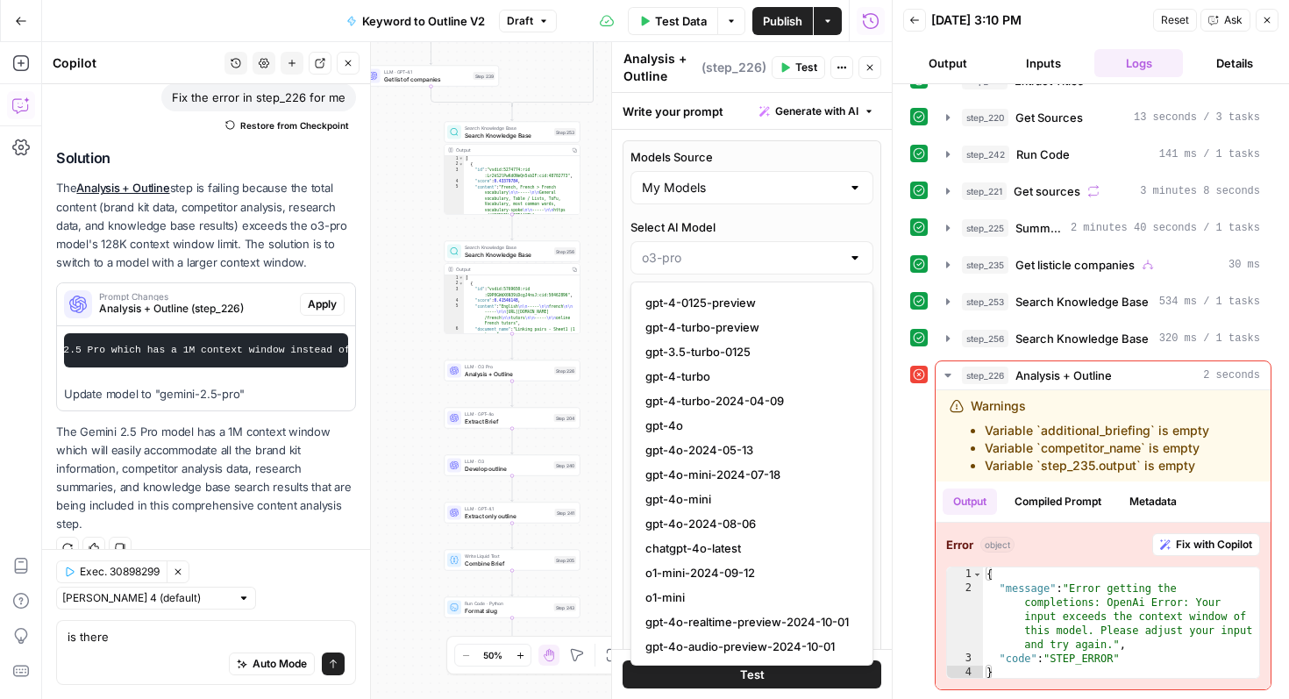
scroll to position [349, 0]
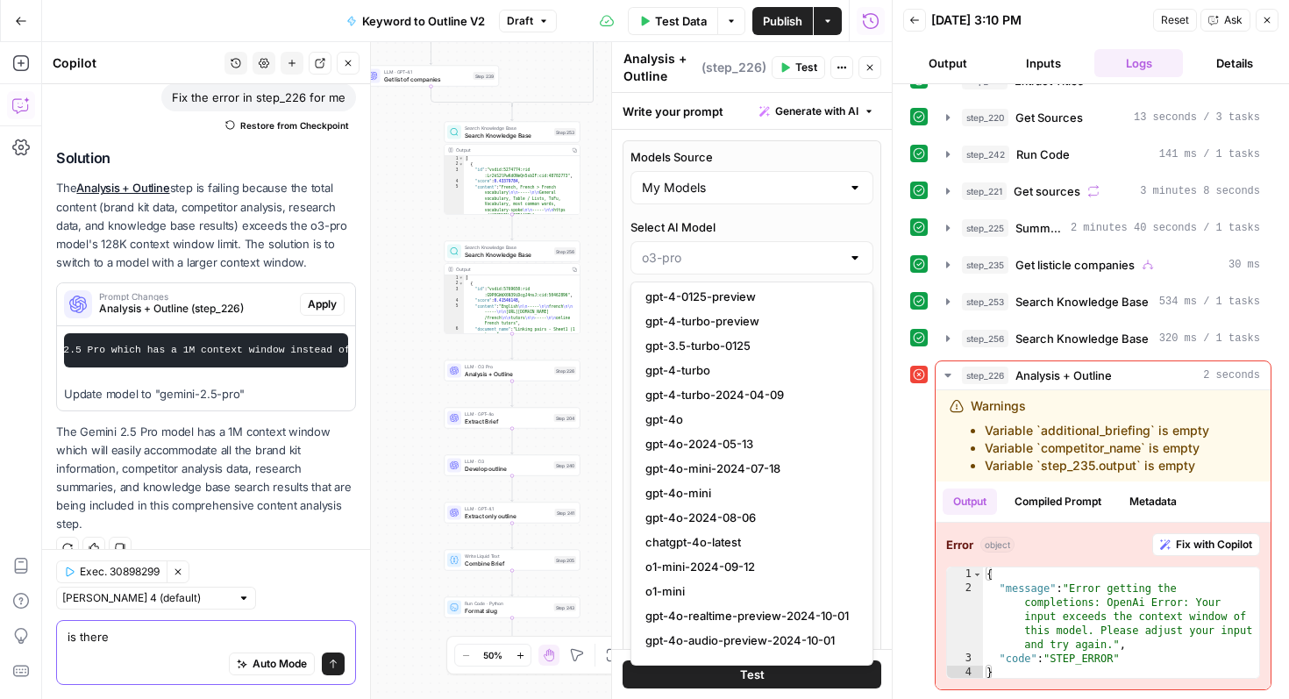
type input "o3-pro"
click at [223, 643] on textarea "is there" at bounding box center [206, 637] width 277 height 18
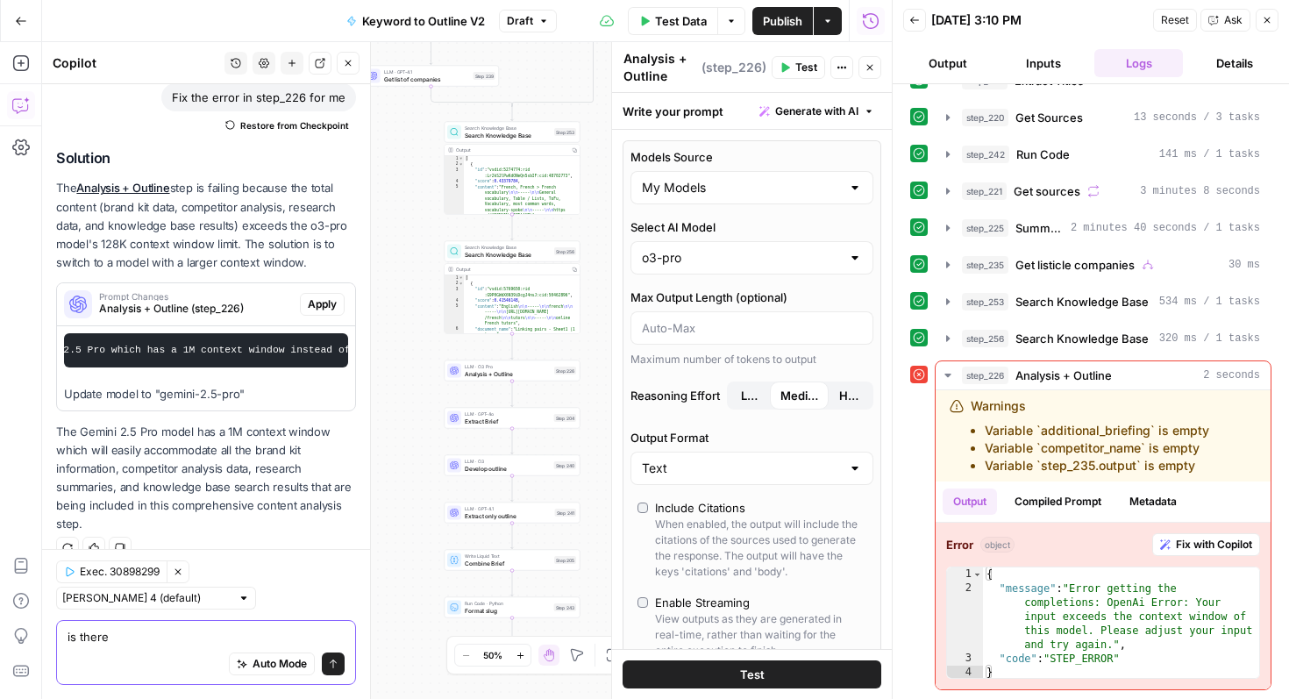
click at [223, 643] on textarea "is there" at bounding box center [206, 637] width 277 height 18
type textarea "I need to use a gpt"
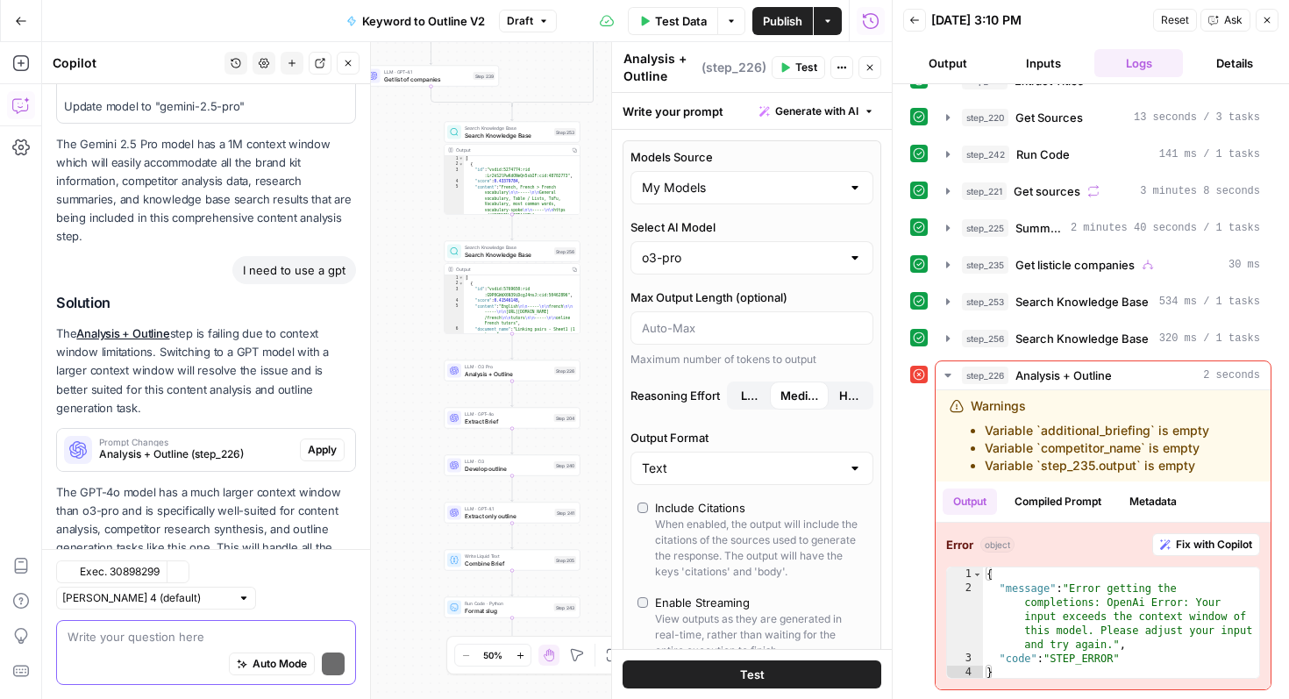
scroll to position [508, 0]
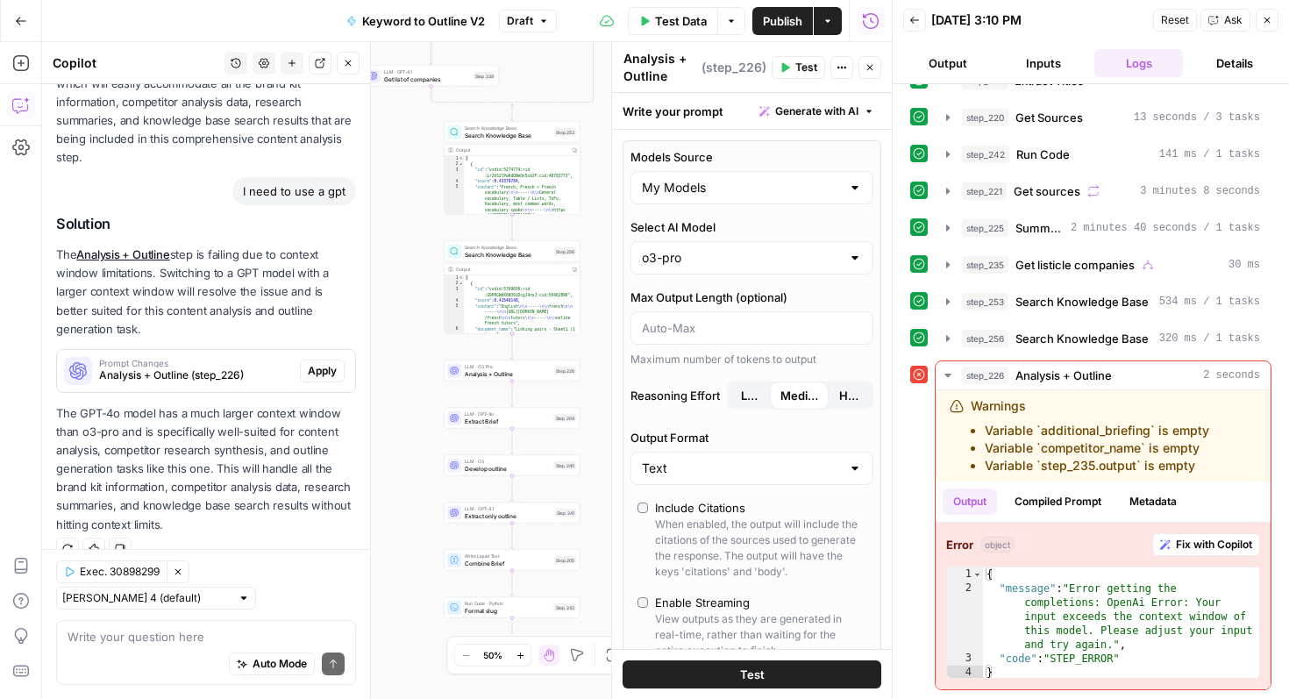
click at [852, 257] on div at bounding box center [855, 258] width 14 height 18
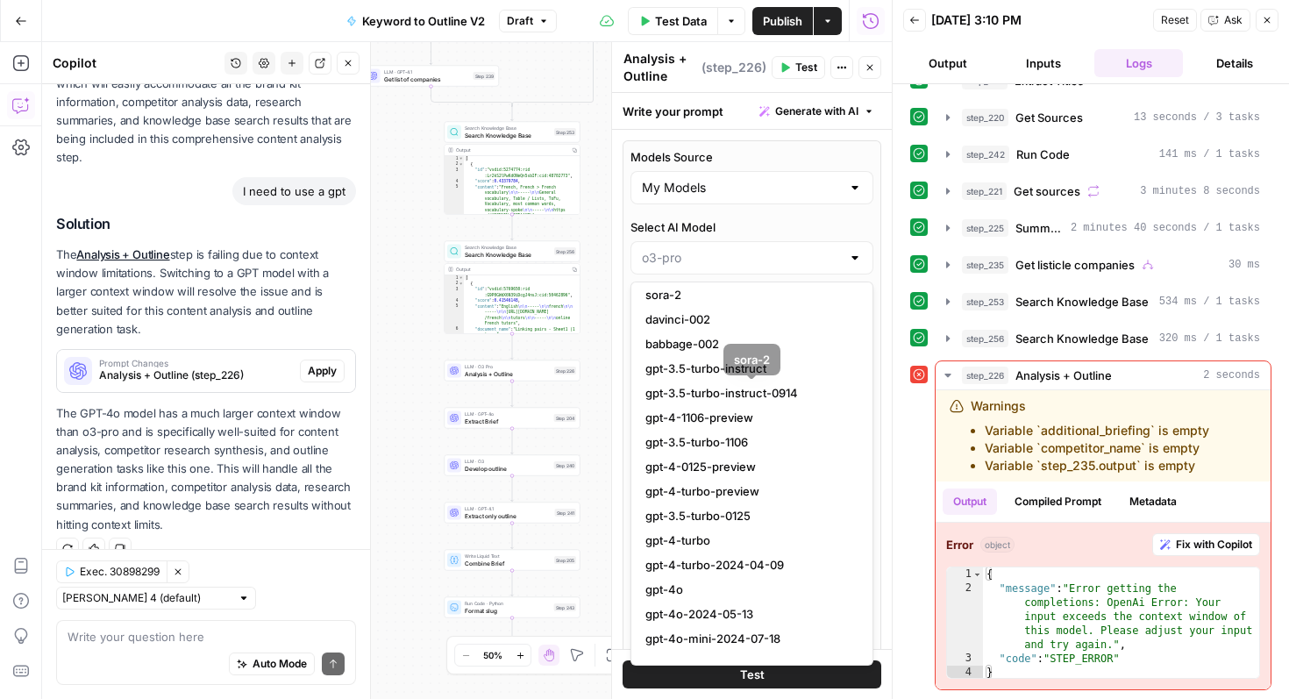
scroll to position [218, 0]
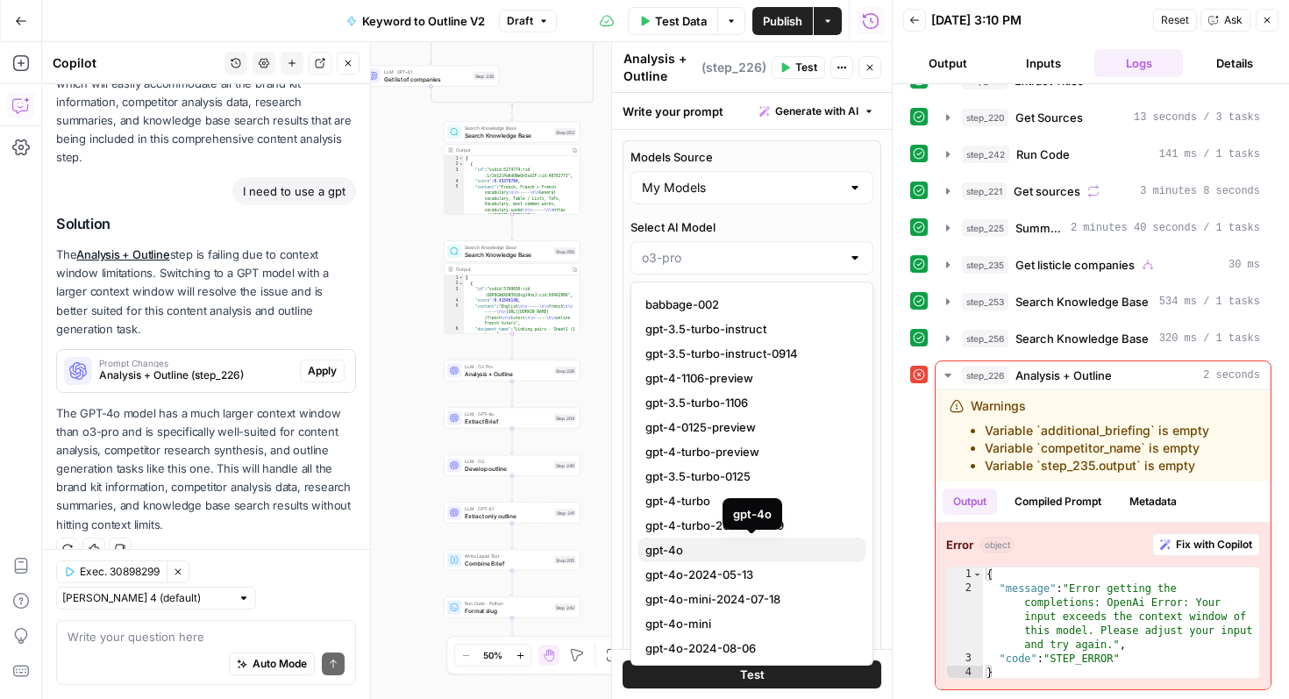
click at [733, 543] on span "gpt-4o" at bounding box center [748, 550] width 206 height 18
type input "gpt-4o"
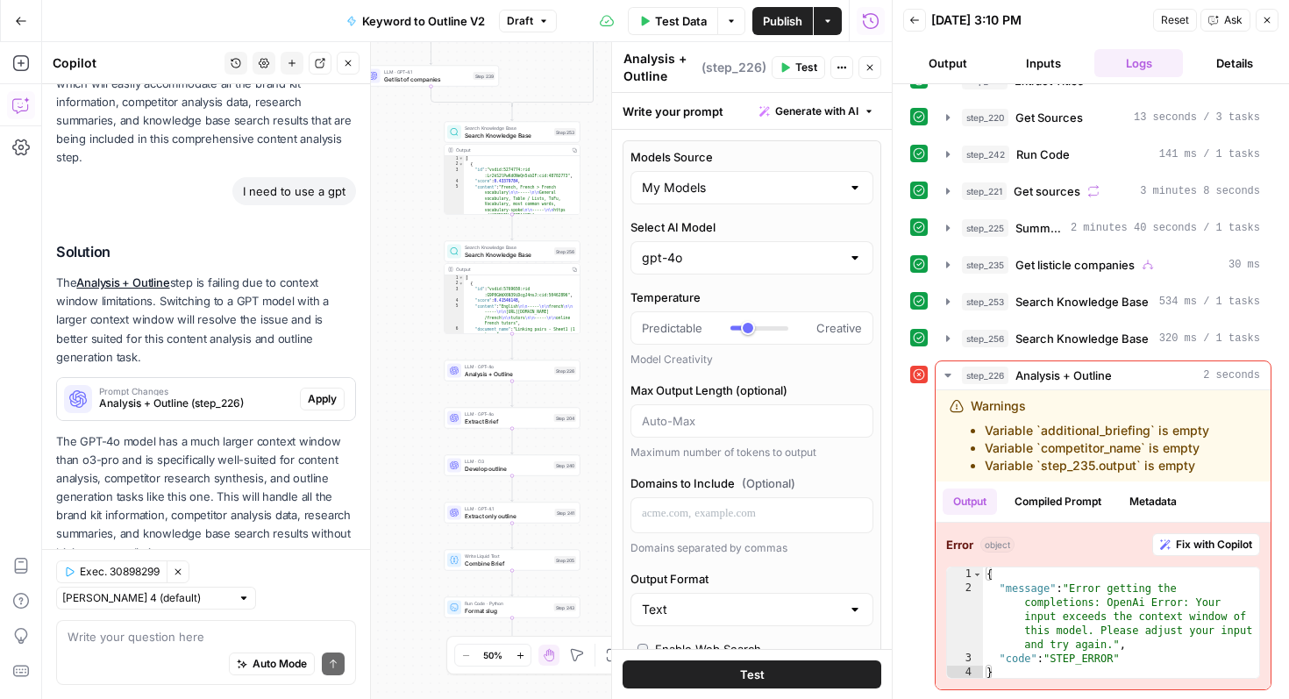
scroll to position [536, 0]
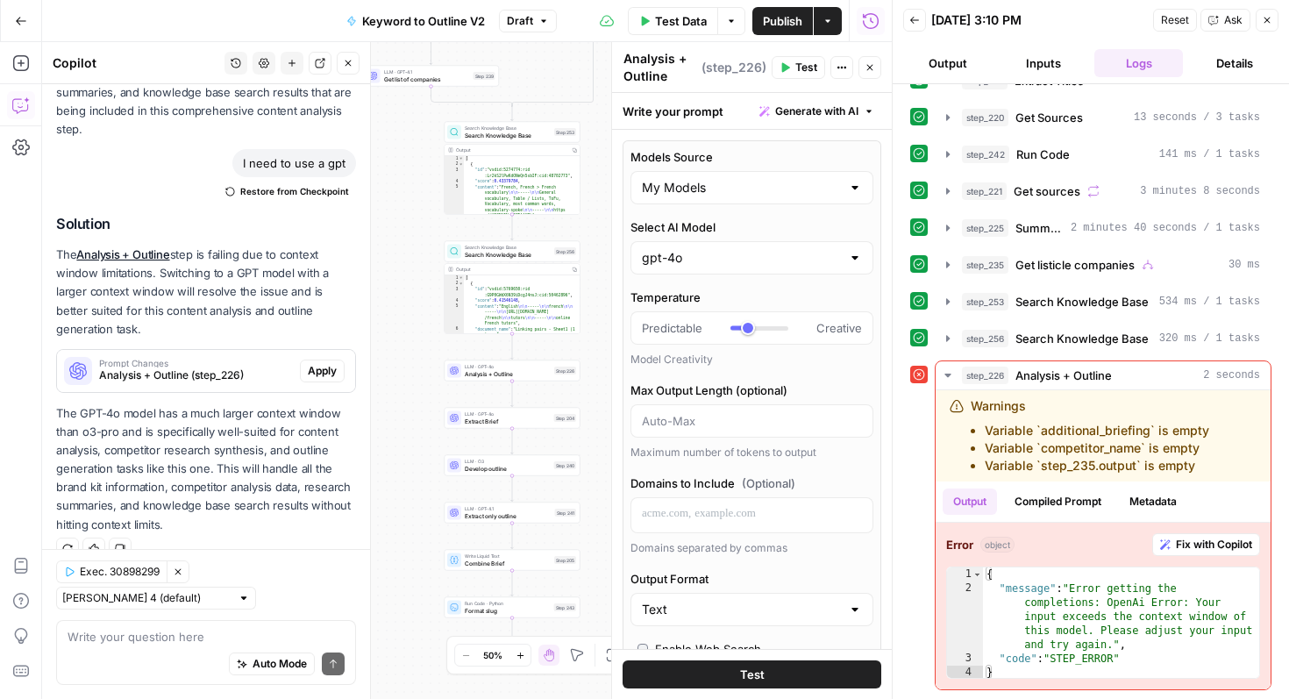
click at [764, 670] on button "Test" at bounding box center [751, 674] width 259 height 28
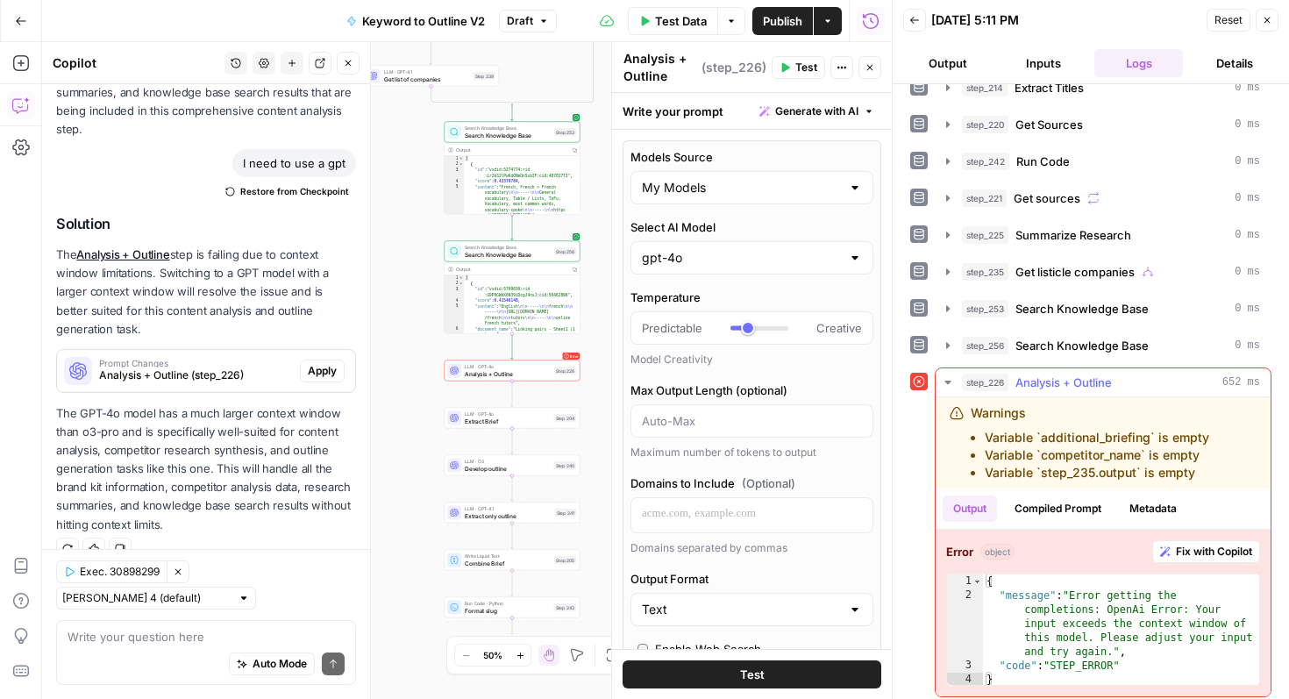
scroll to position [248, 0]
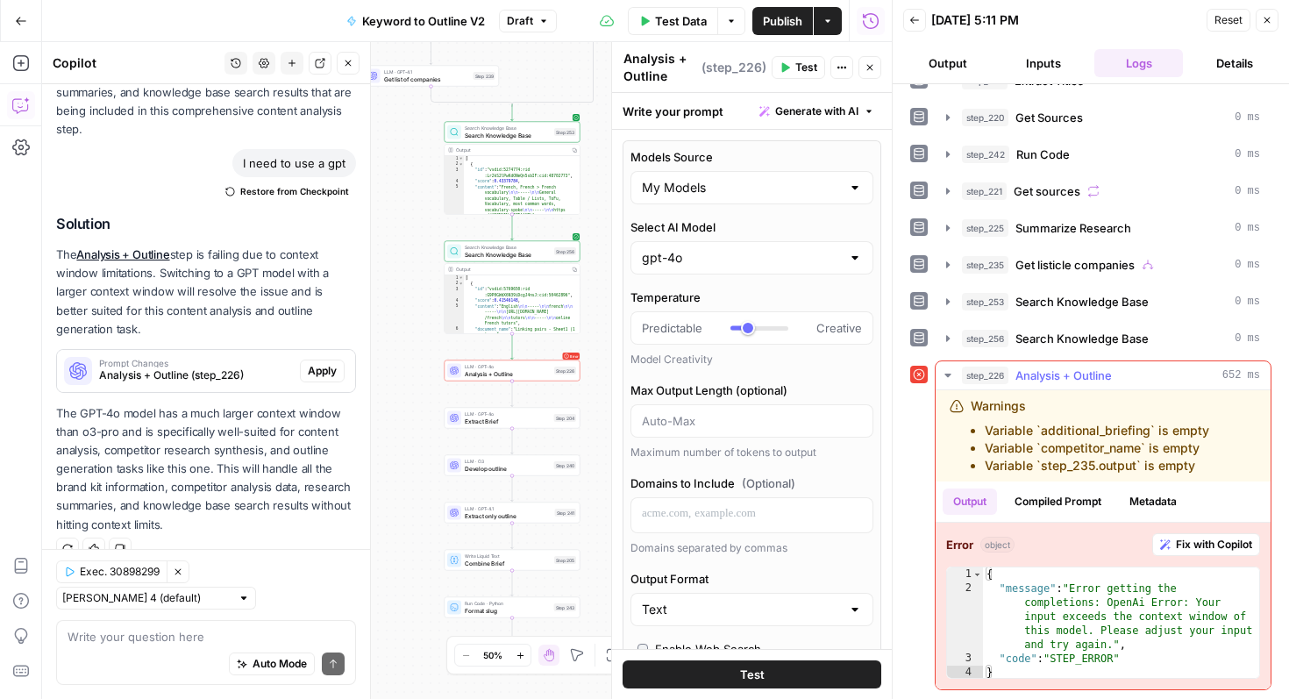
click at [1199, 551] on span "Fix with Copilot" at bounding box center [1214, 545] width 76 height 16
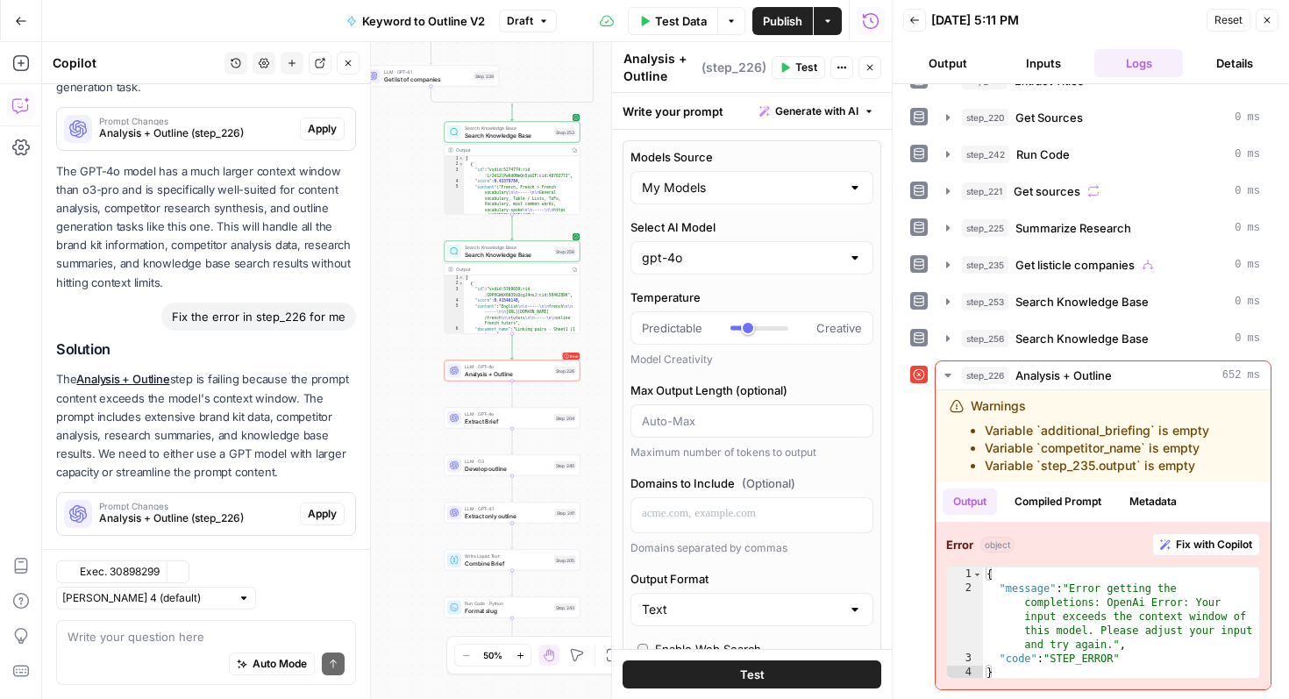
scroll to position [885, 0]
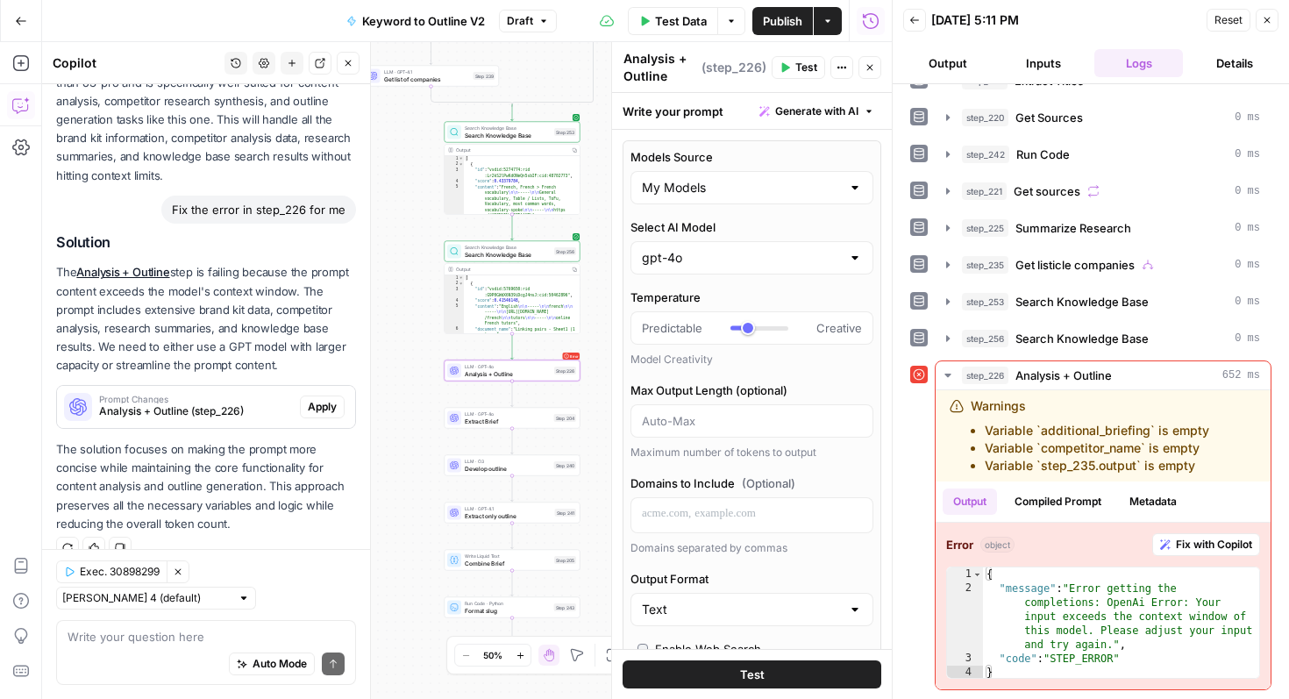
click at [242, 408] on span "Analysis + Outline (step_226)" at bounding box center [196, 411] width 194 height 16
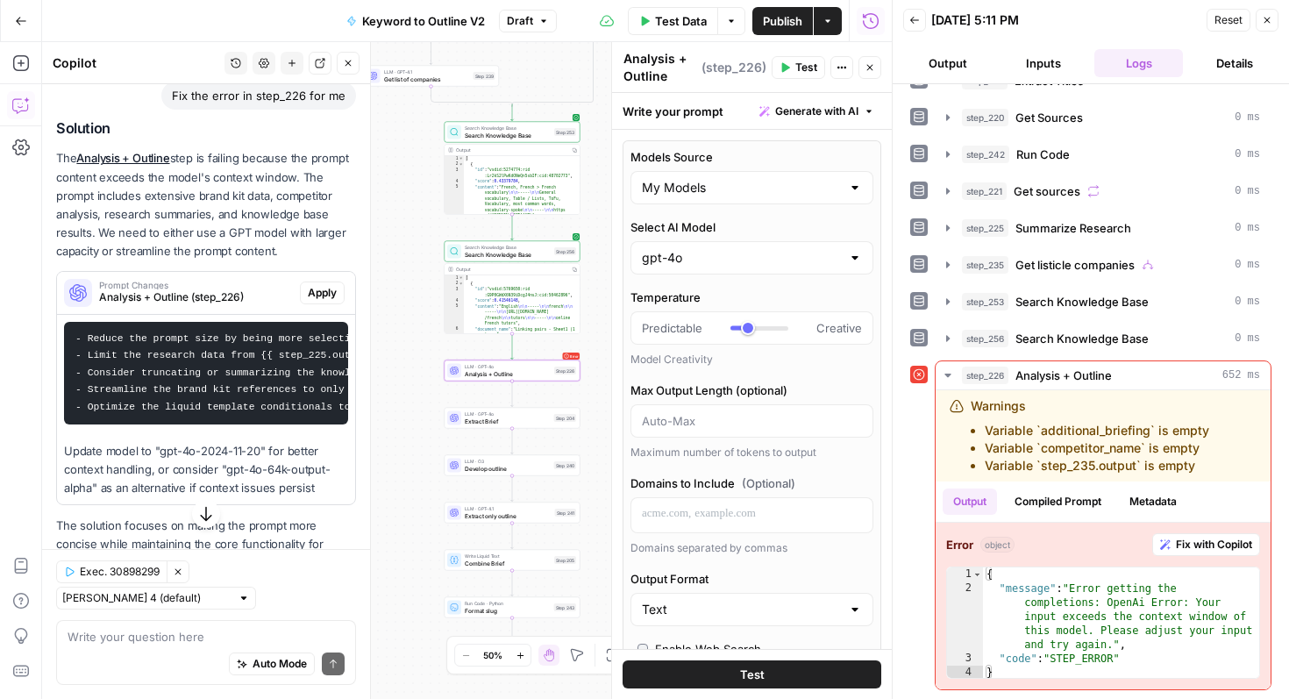
scroll to position [1000, 0]
click at [746, 258] on input "Select AI Model" at bounding box center [741, 258] width 199 height 18
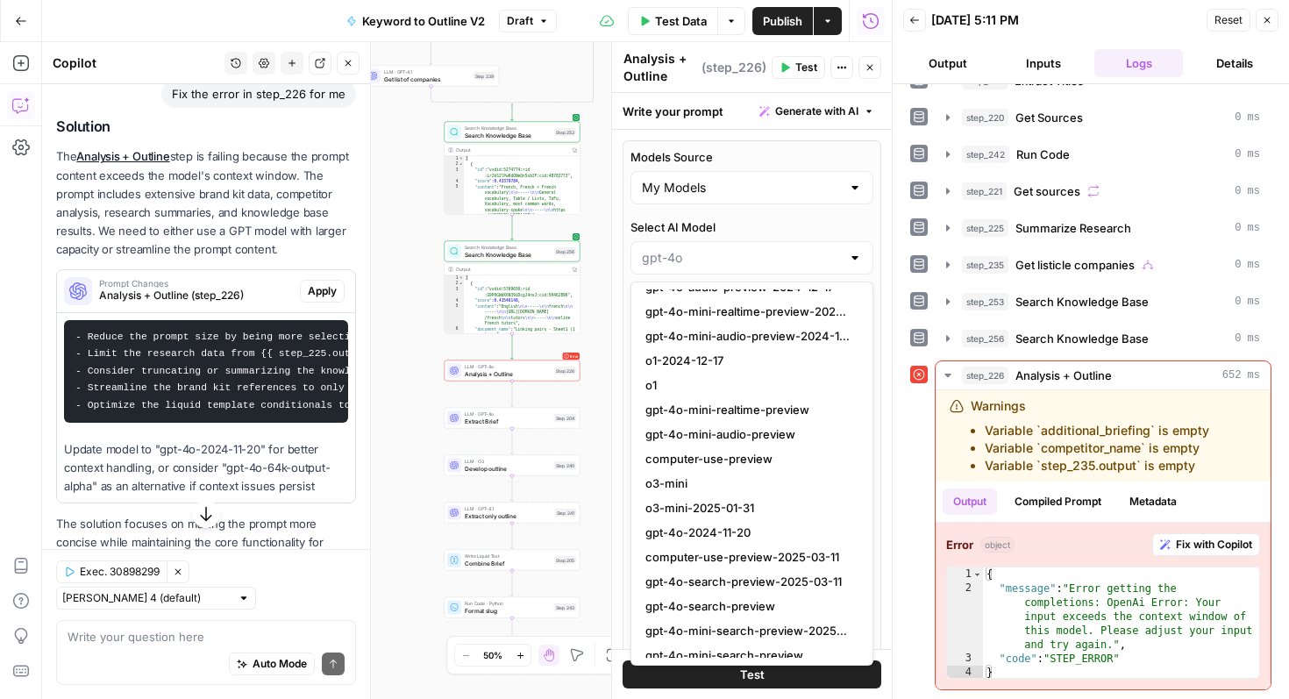
scroll to position [857, 0]
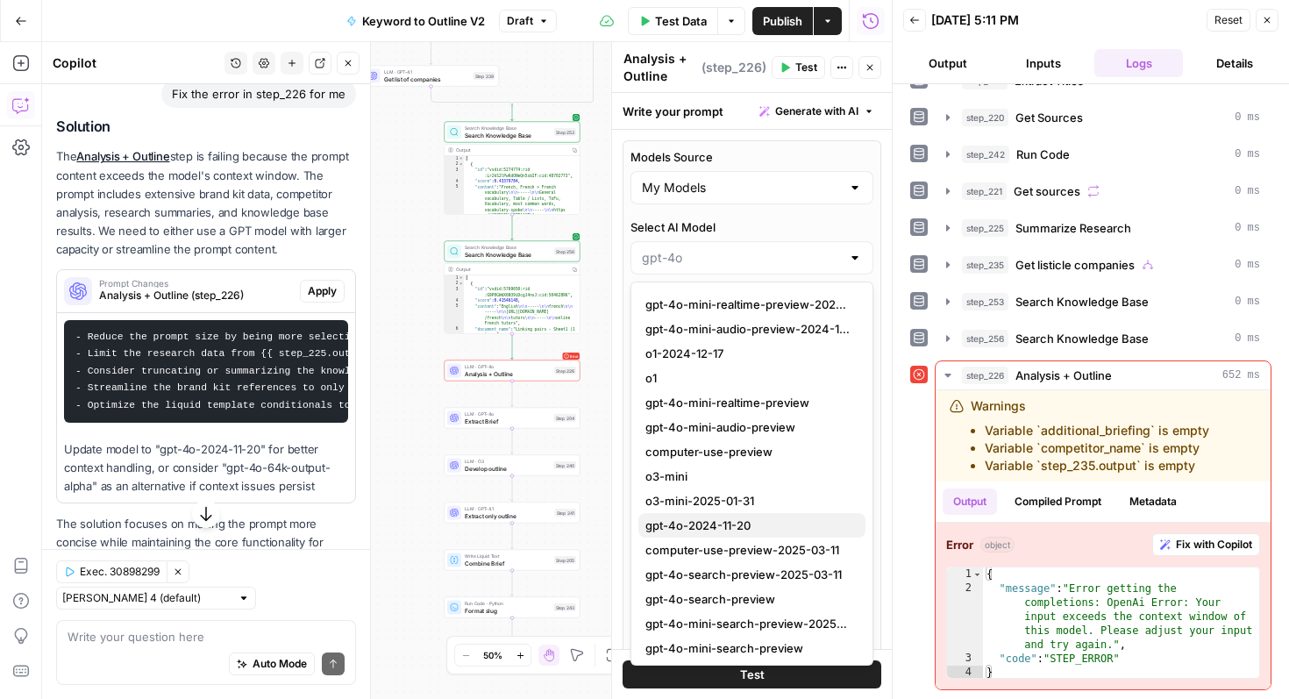
click at [721, 522] on span "gpt-4o-2024-11-20" at bounding box center [748, 525] width 206 height 18
type input "gpt-4o-2024-11-20"
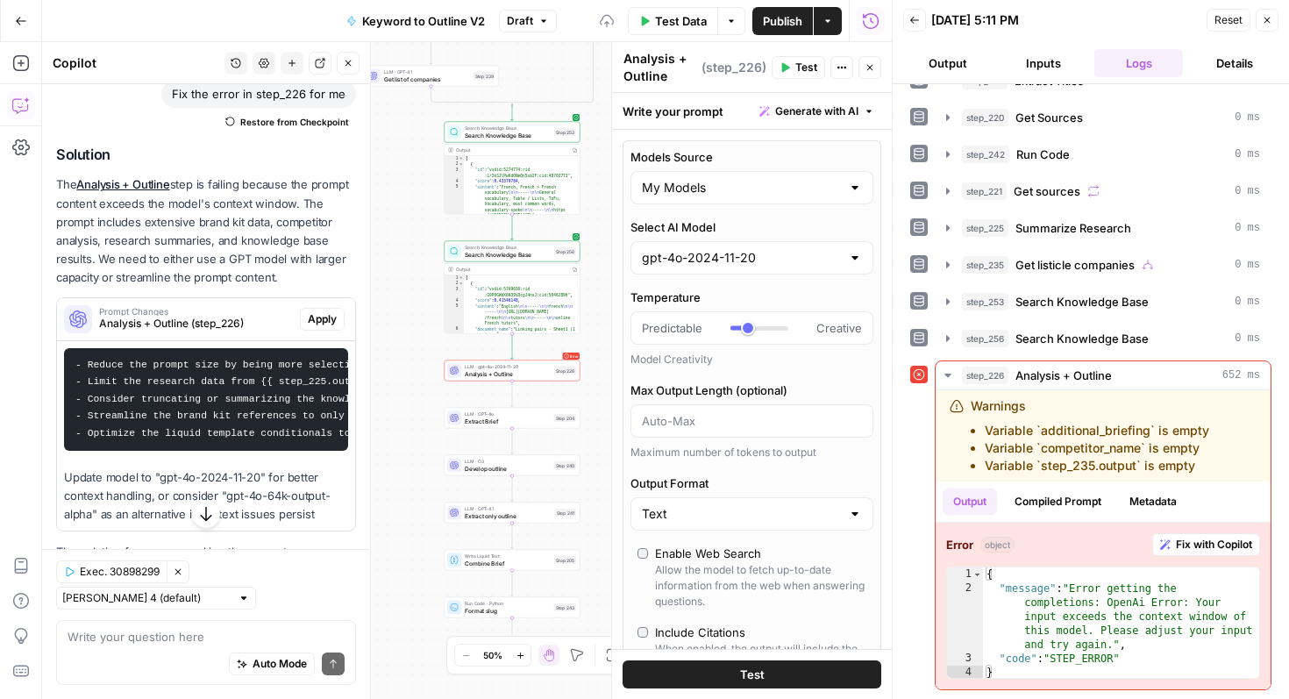
click at [746, 672] on span "Test" at bounding box center [752, 674] width 25 height 18
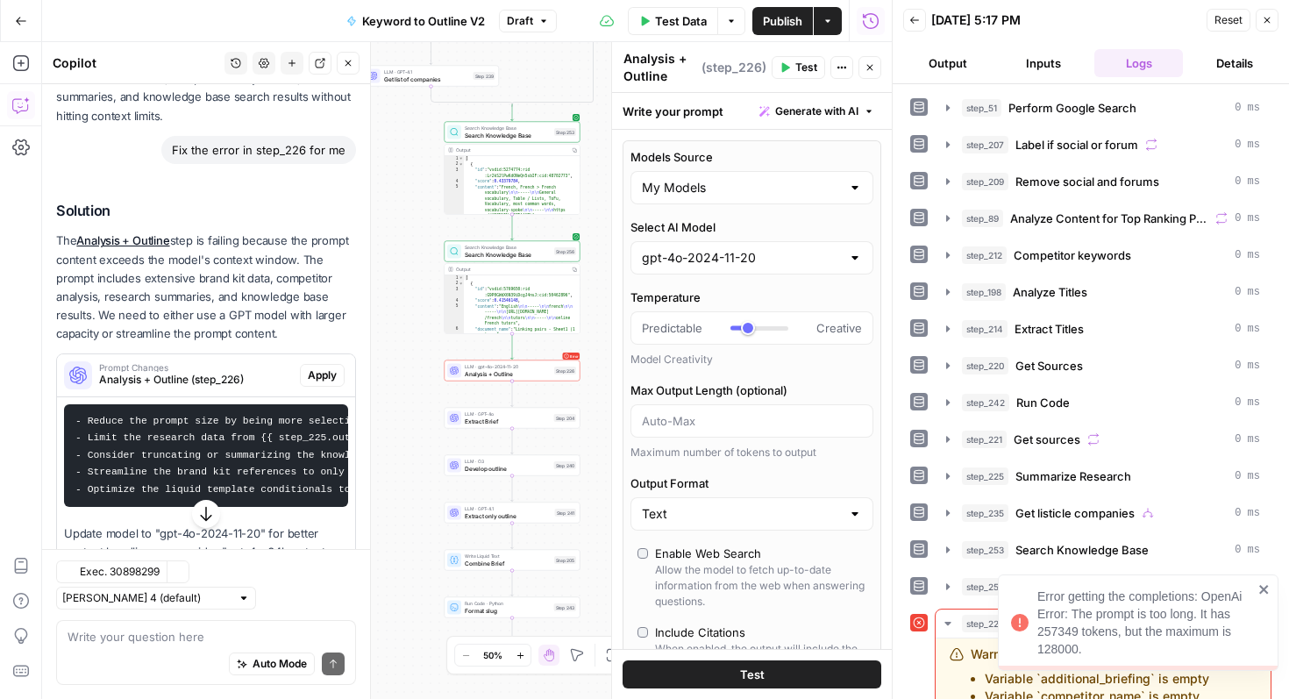
scroll to position [1000, 0]
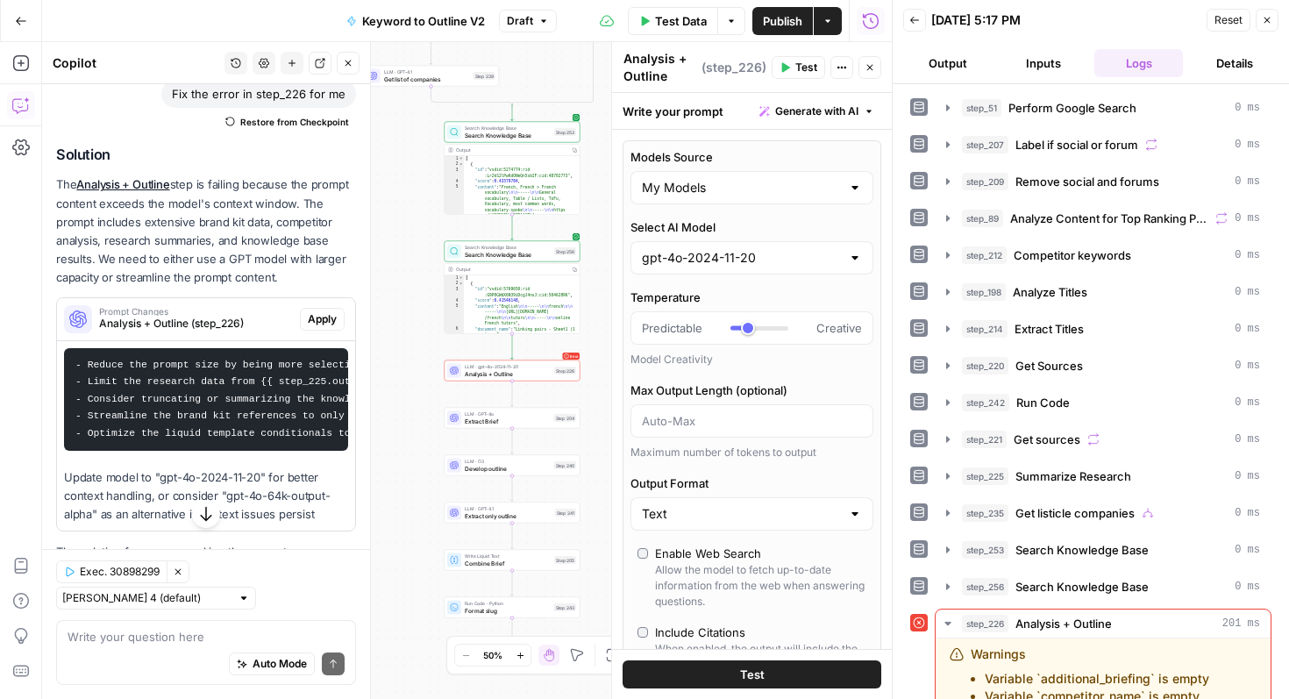
click at [849, 259] on div at bounding box center [855, 258] width 14 height 18
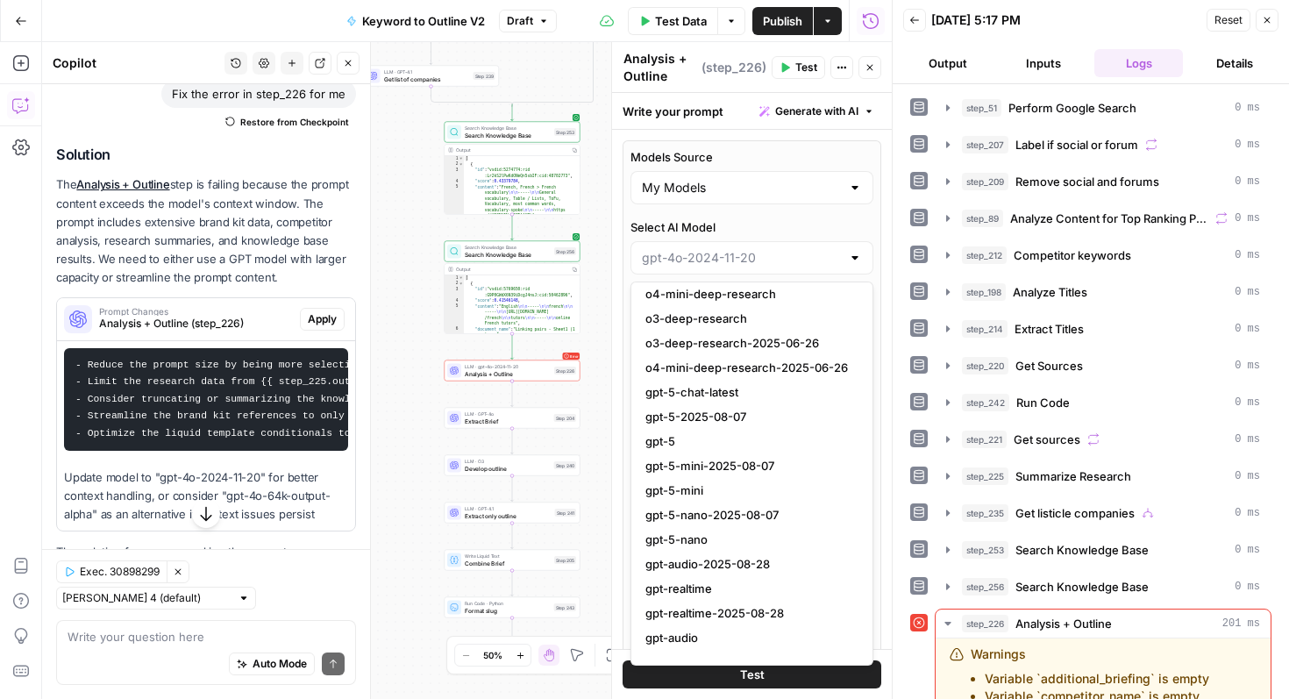
scroll to position [1761, 0]
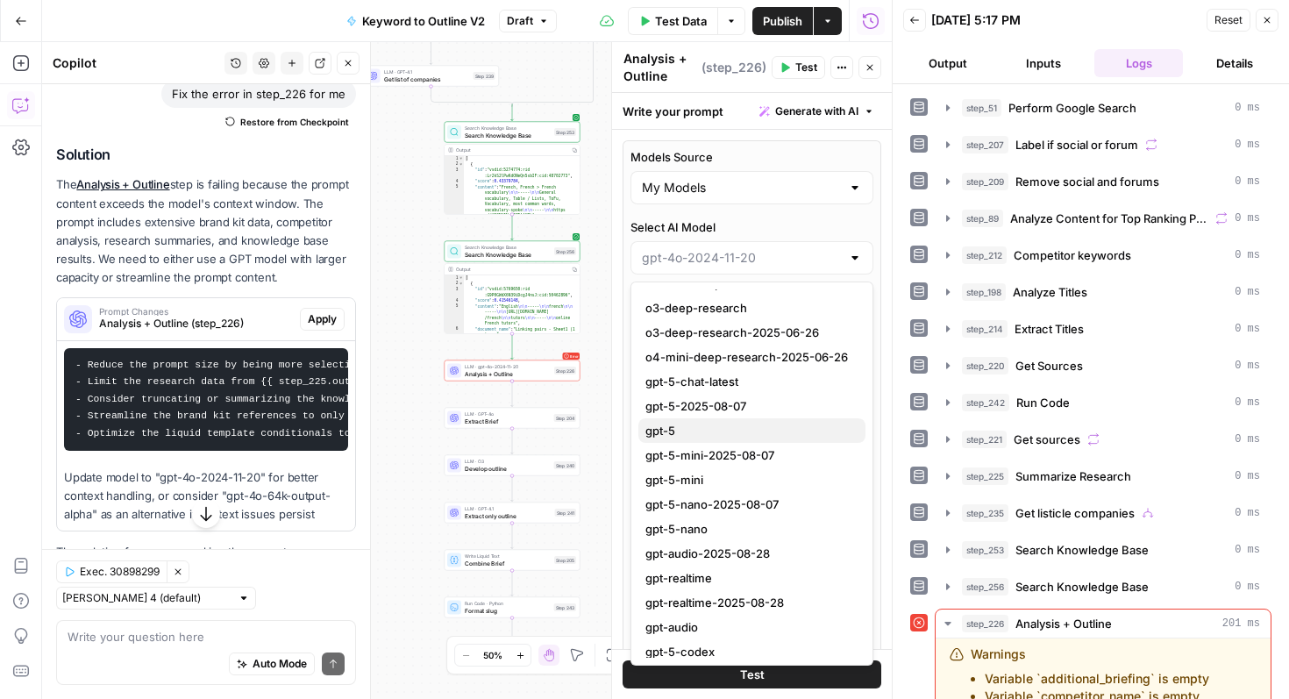
click at [771, 429] on span "gpt-5" at bounding box center [748, 431] width 206 height 18
type input "gpt-5"
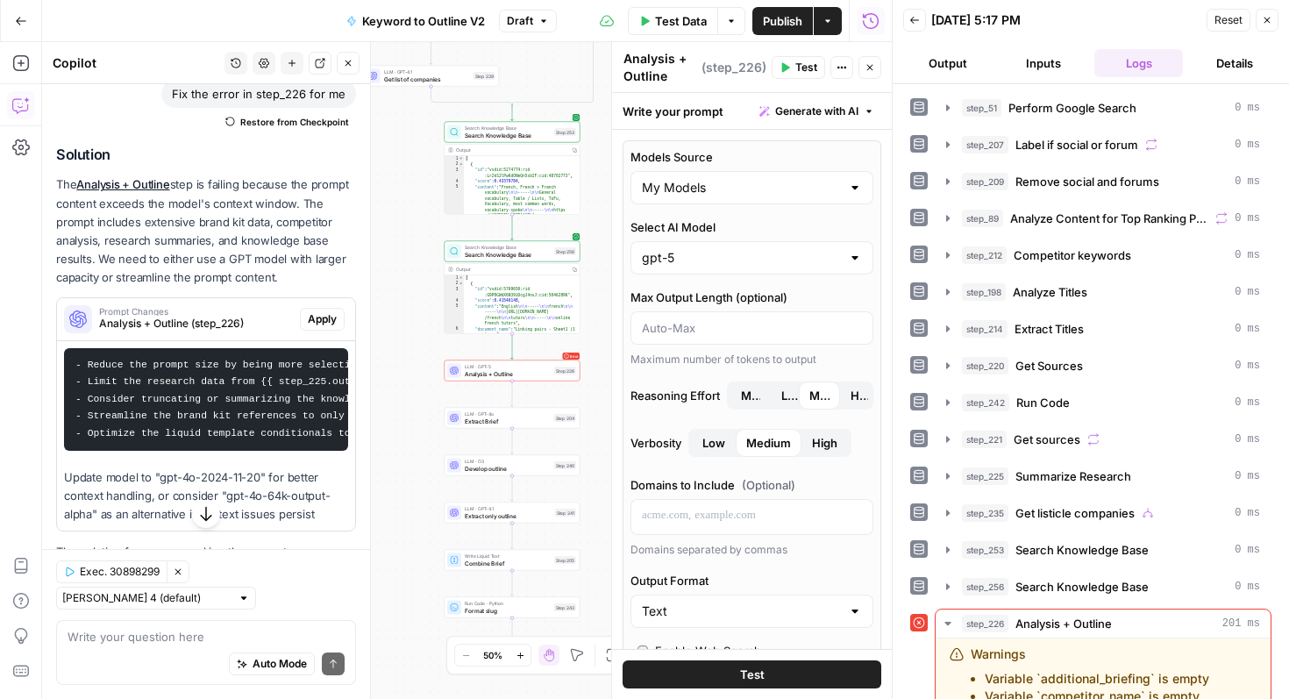
click at [757, 677] on span "Test" at bounding box center [752, 674] width 25 height 18
